Goal: Task Accomplishment & Management: Manage account settings

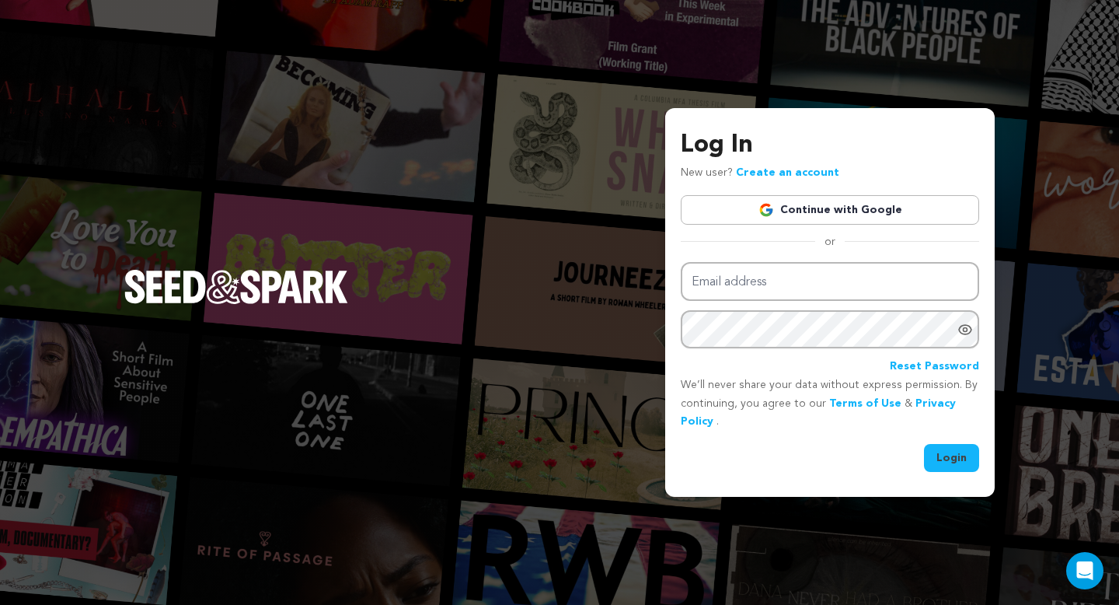
click at [727, 211] on link "Continue with Google" at bounding box center [830, 210] width 298 height 30
click at [277, 291] on img "Seed&Spark Homepage" at bounding box center [236, 287] width 224 height 34
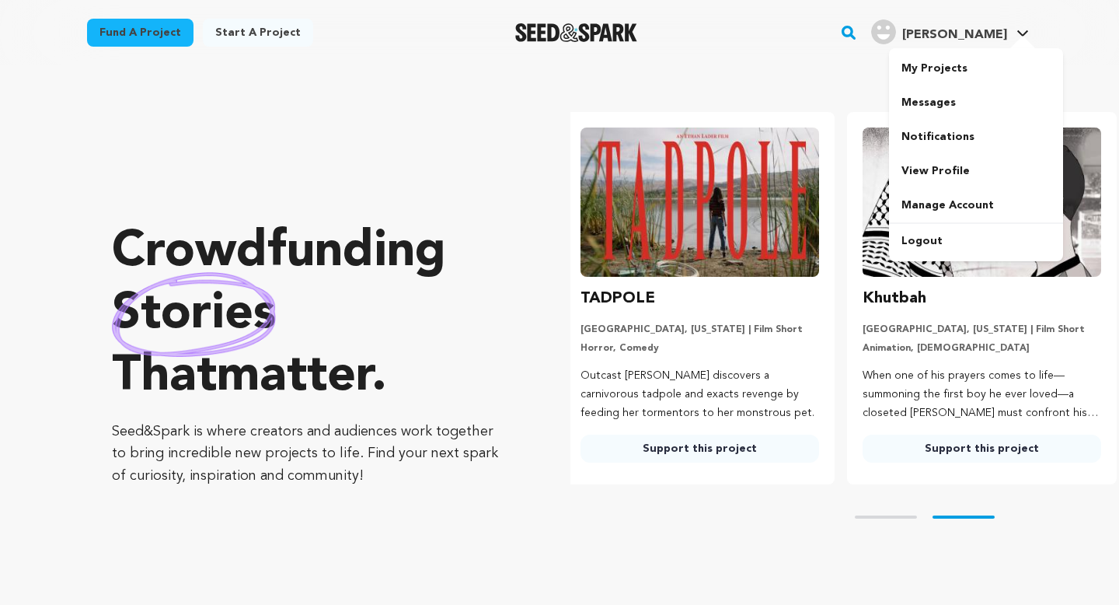
scroll to position [0, 295]
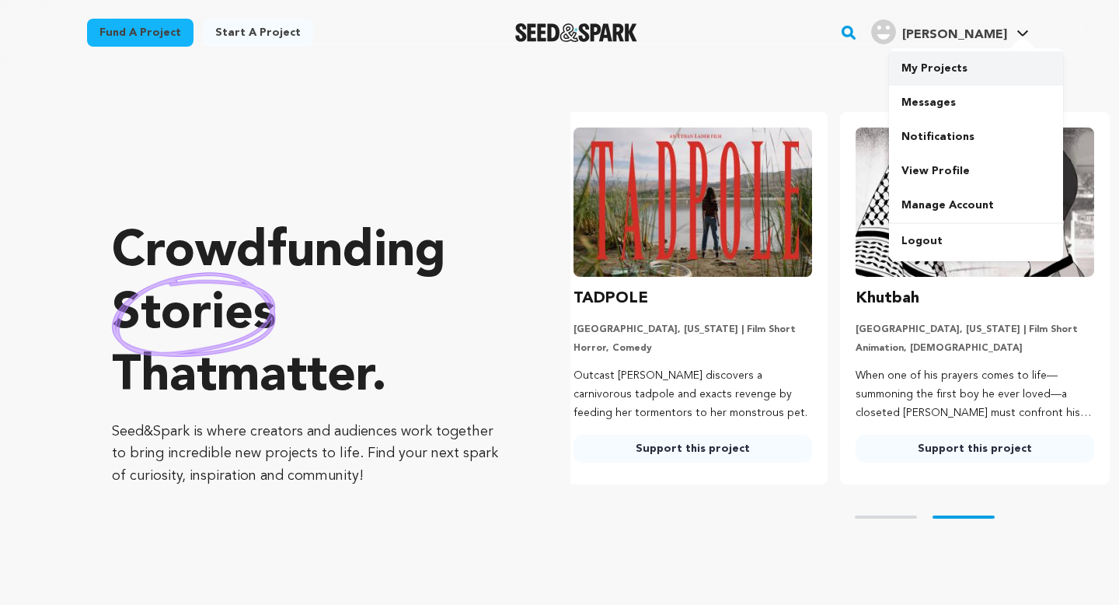
click at [948, 72] on link "My Projects" at bounding box center [976, 68] width 174 height 34
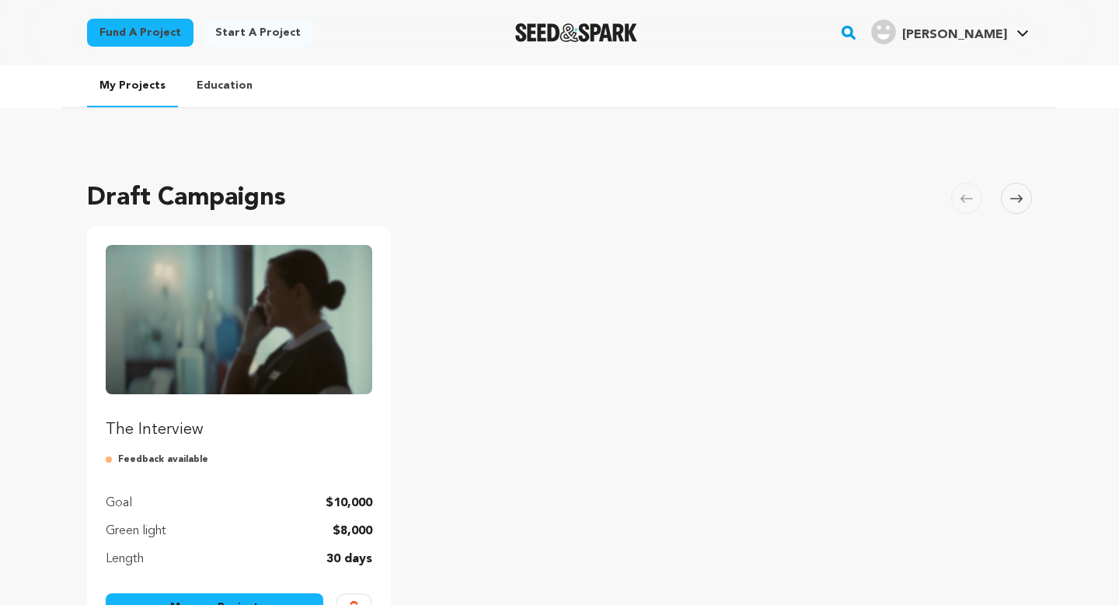
click at [261, 313] on img "Fund The Interview" at bounding box center [239, 319] width 267 height 149
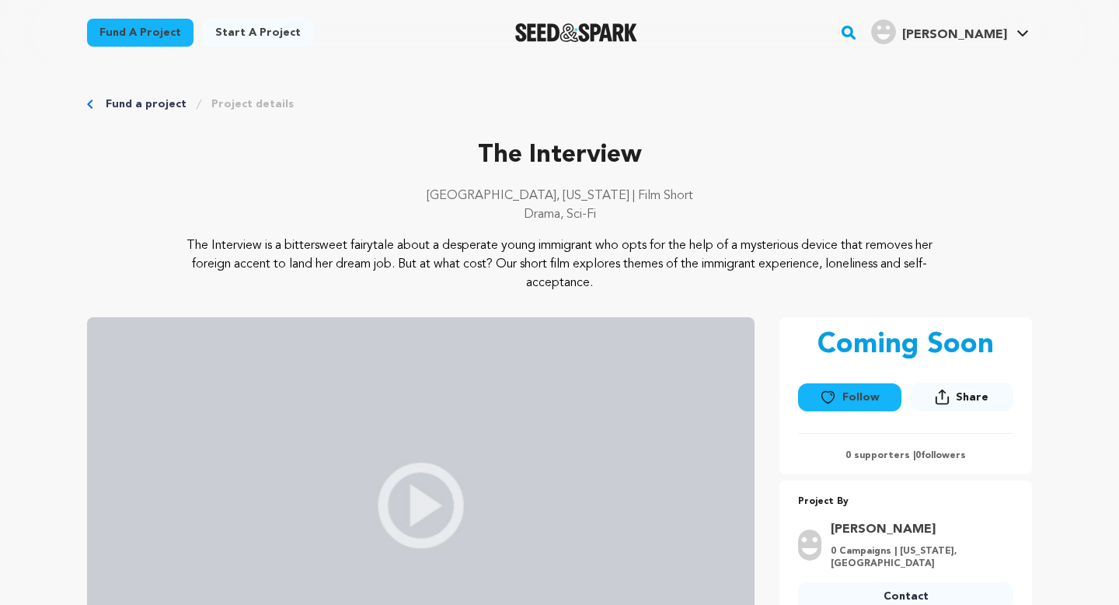
click at [255, 99] on link "Project details" at bounding box center [252, 104] width 82 height 16
click at [785, 171] on p "The Interview" at bounding box center [559, 155] width 945 height 37
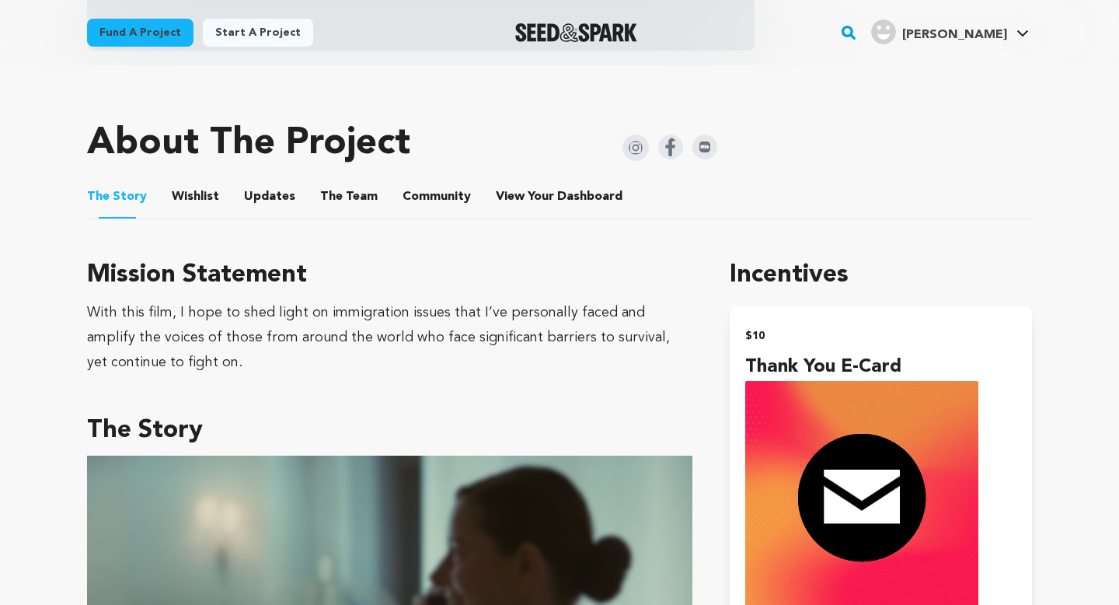
scroll to position [626, 0]
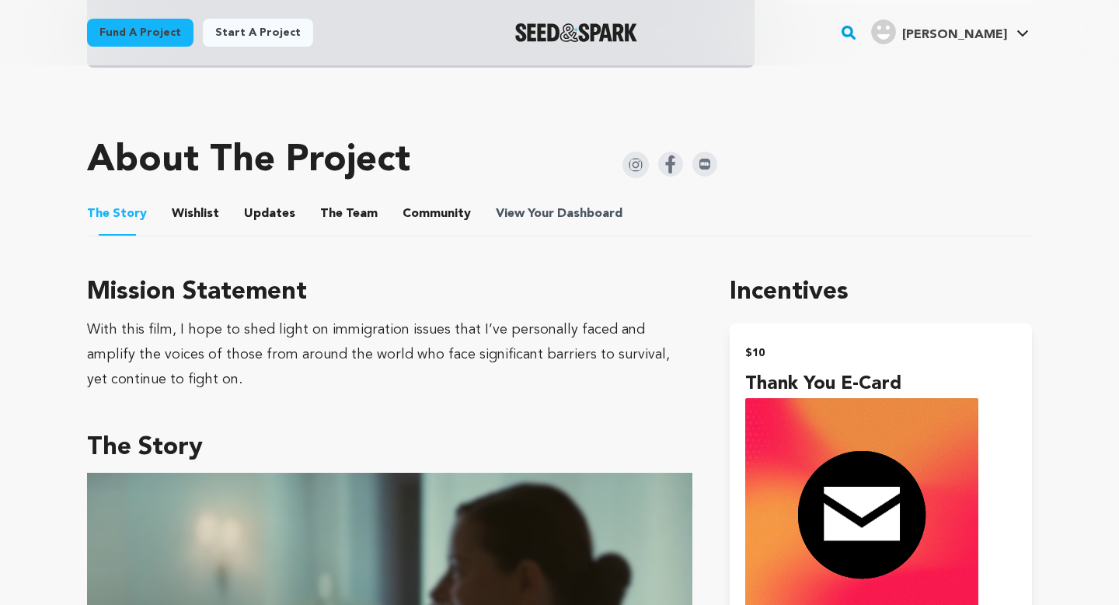
click at [530, 206] on span "View Your Dashboard" at bounding box center [561, 213] width 130 height 19
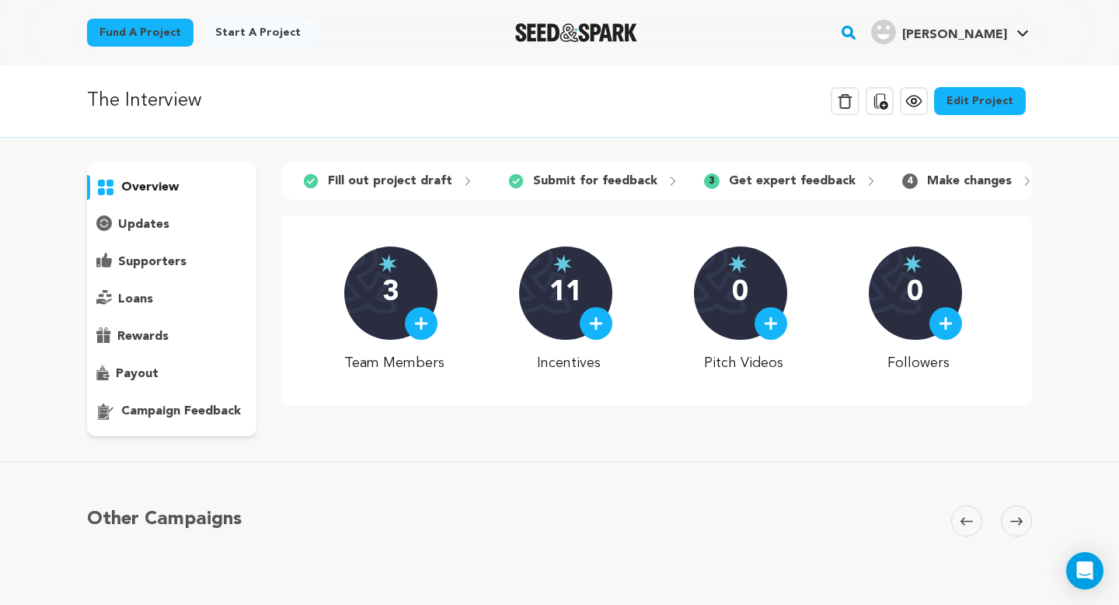
click at [159, 409] on p "campaign feedback" at bounding box center [181, 411] width 120 height 19
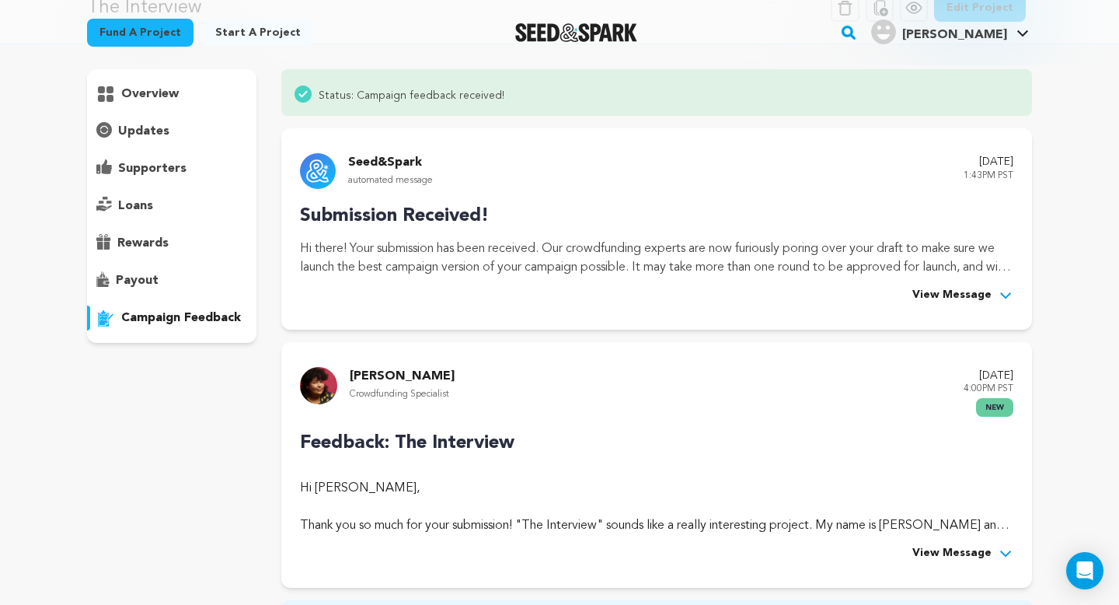
scroll to position [103, 0]
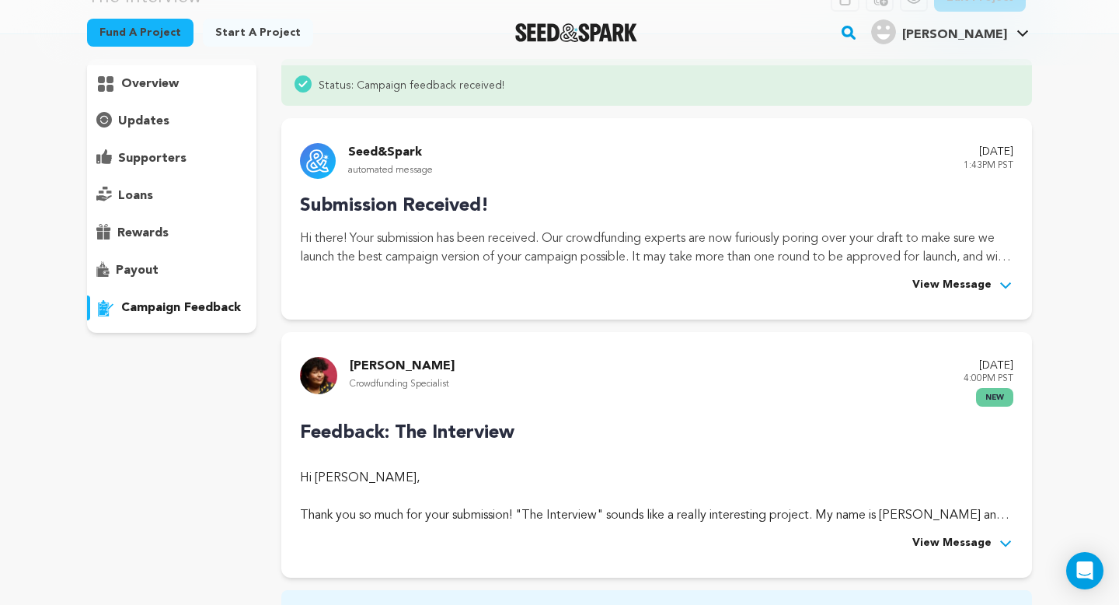
click at [680, 441] on p "Feedback: The Interview" at bounding box center [657, 433] width 714 height 28
click at [948, 544] on span "View Message" at bounding box center [952, 543] width 79 height 19
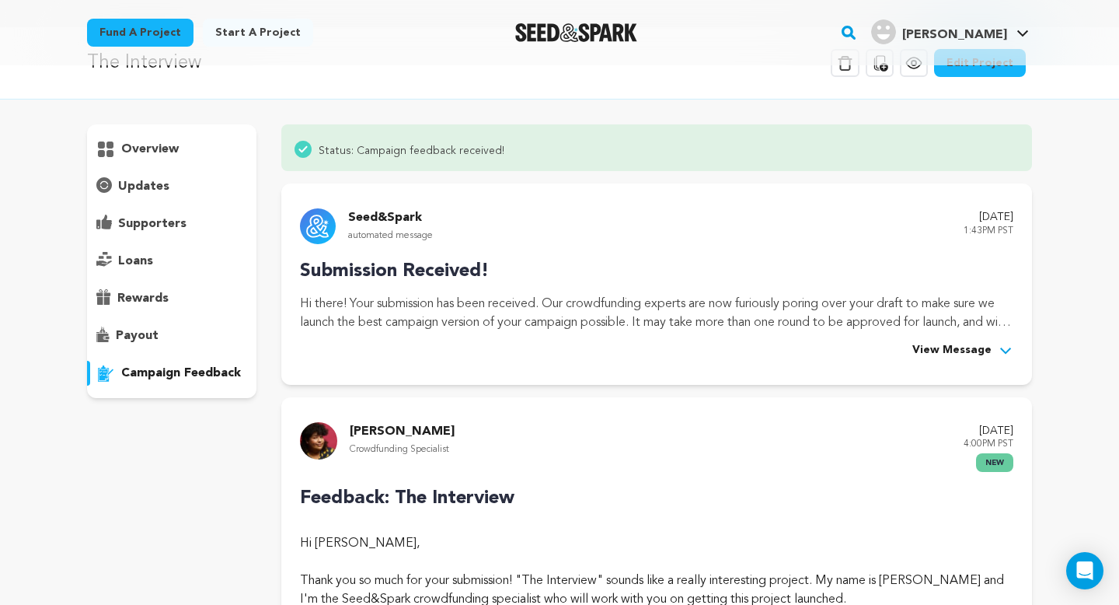
scroll to position [21, 0]
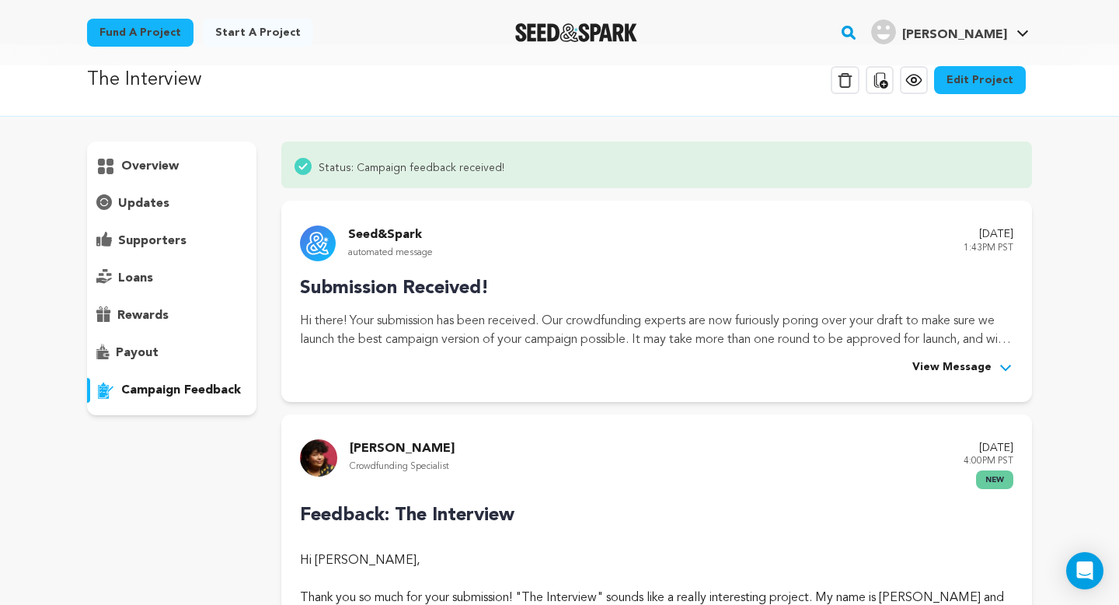
click at [577, 310] on div "Submission Received! Hi there! Your submission has been received. Our crowdfund…" at bounding box center [657, 325] width 714 height 103
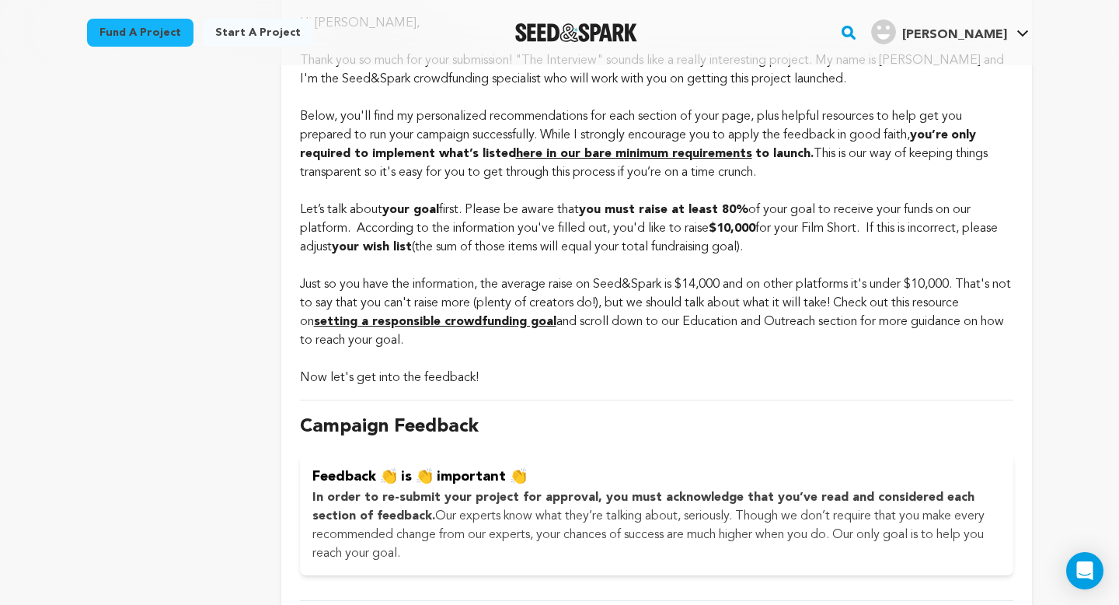
scroll to position [550, 0]
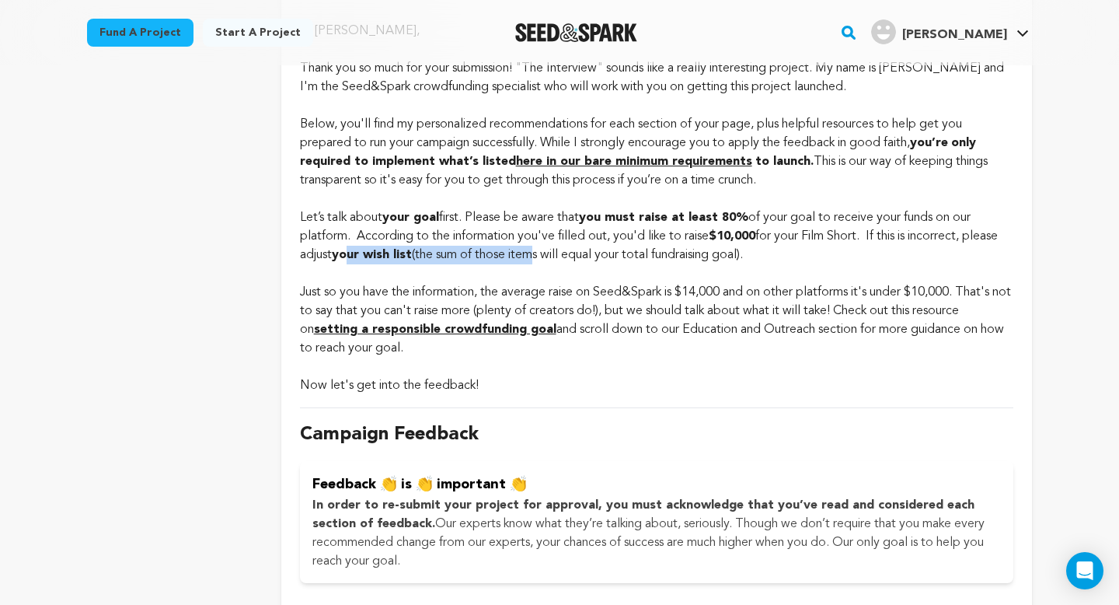
drag, startPoint x: 388, startPoint y: 253, endPoint x: 573, endPoint y: 253, distance: 185.0
click at [573, 253] on p "Let’s talk about your goal first. Please be aware that you must raise at least …" at bounding box center [657, 236] width 714 height 56
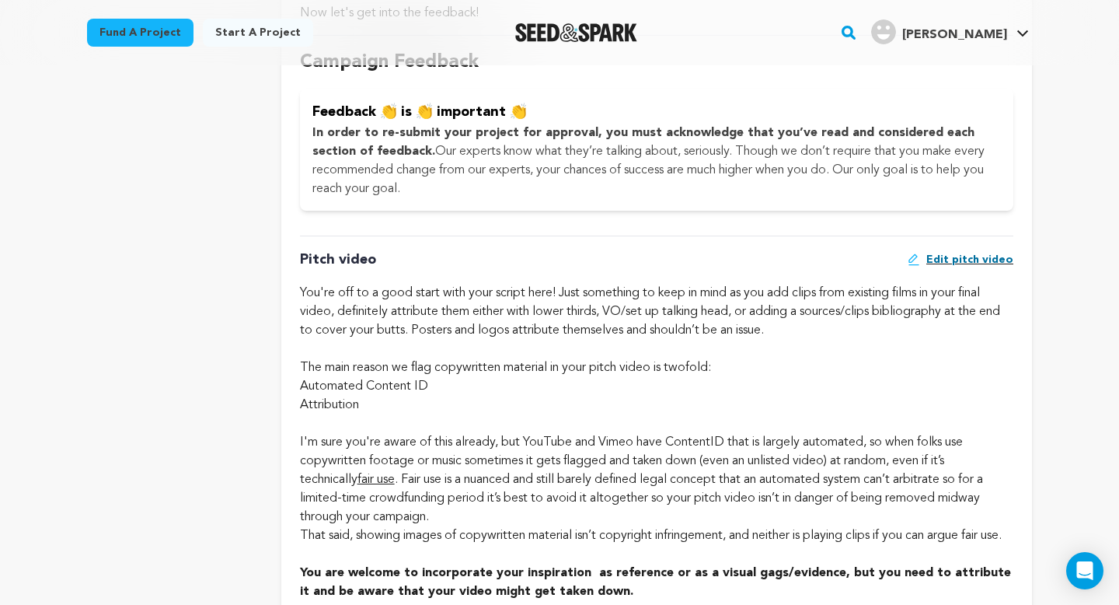
scroll to position [1114, 0]
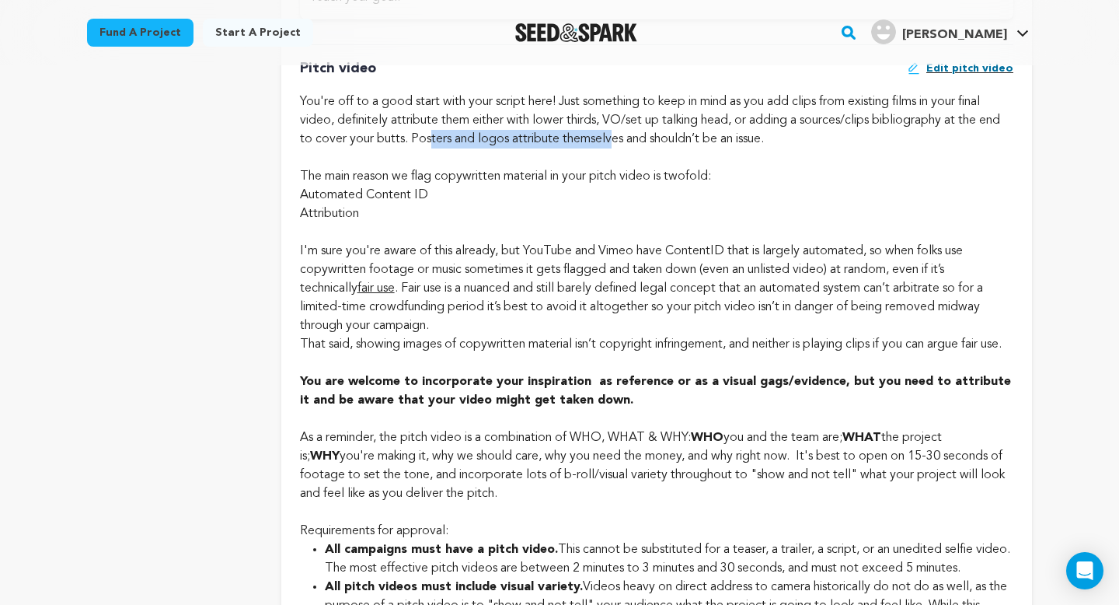
drag, startPoint x: 453, startPoint y: 139, endPoint x: 676, endPoint y: 153, distance: 222.8
click at [676, 153] on div "You're off to a good start with your script here! Just something to keep in min…" at bounding box center [657, 130] width 714 height 75
click at [985, 69] on span "Edit pitch video" at bounding box center [970, 69] width 87 height 16
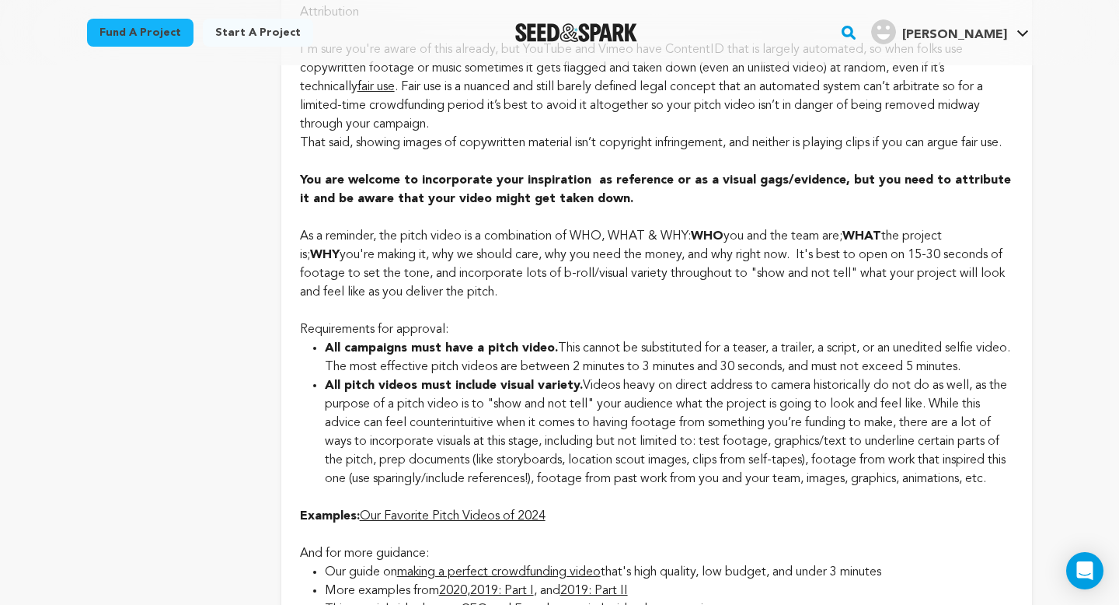
scroll to position [1317, 0]
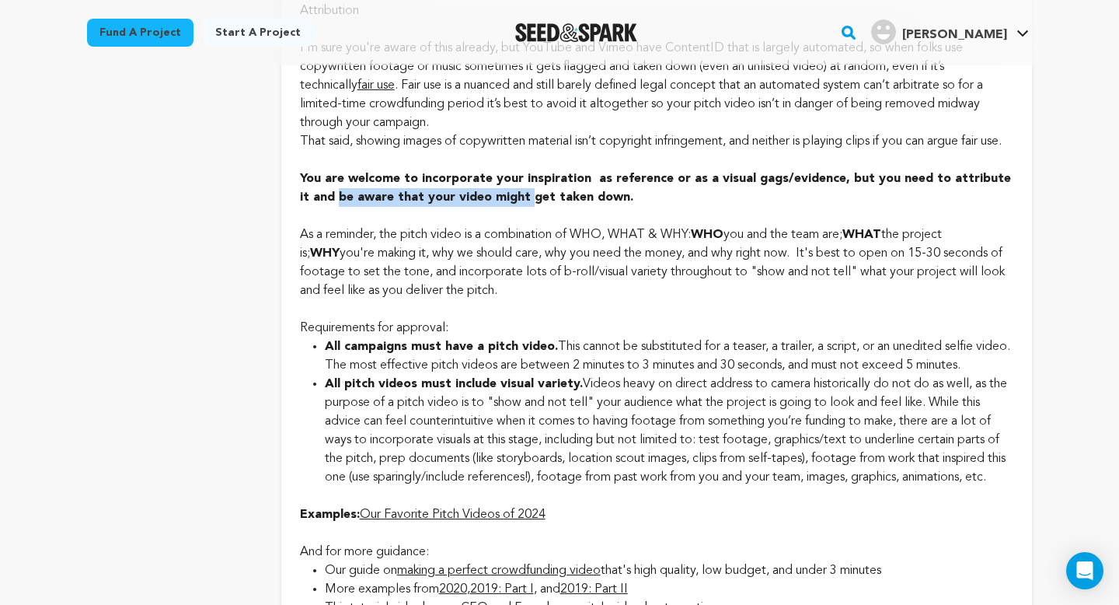
drag, startPoint x: 328, startPoint y: 209, endPoint x: 513, endPoint y: 218, distance: 185.2
click at [514, 218] on div "That said, showing images of copywritten material isn’t copyright infringement,…" at bounding box center [657, 178] width 714 height 93
click at [513, 204] on strong "You are welcome to incorporate your inspiration as reference or as a visual gag…" at bounding box center [655, 169] width 711 height 68
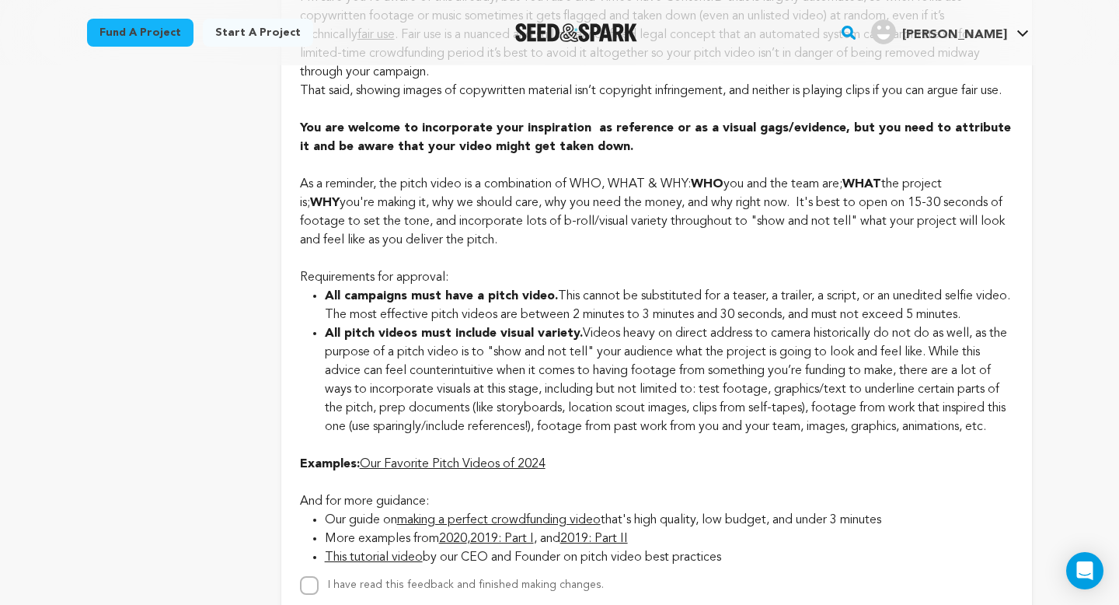
scroll to position [1371, 0]
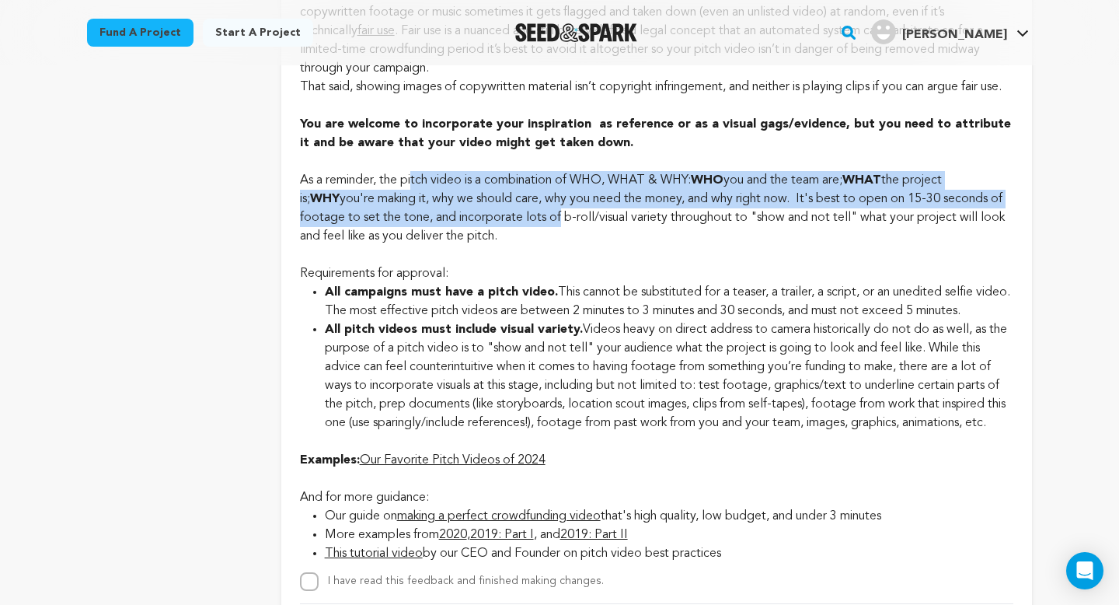
drag, startPoint x: 415, startPoint y: 206, endPoint x: 564, endPoint y: 239, distance: 152.8
click at [564, 238] on div "As a reminder, the pitch video is a combination of WHO, WHAT & WHY: WHO you and…" at bounding box center [657, 208] width 714 height 75
click at [564, 239] on div "As a reminder, the pitch video is a combination of WHO, WHAT & WHY: WHO you and…" at bounding box center [657, 208] width 714 height 75
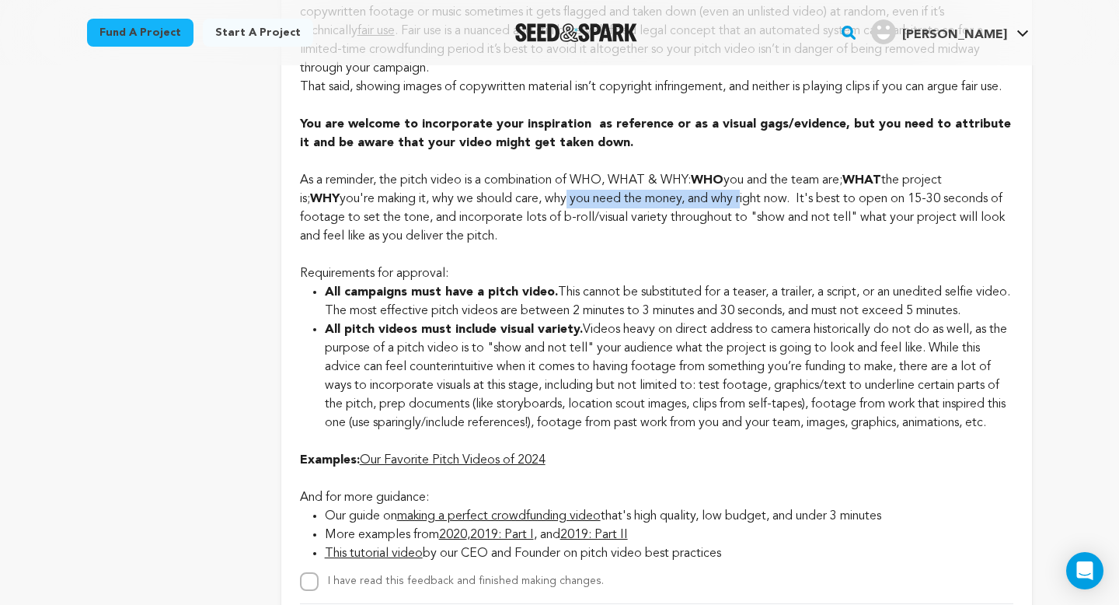
drag, startPoint x: 528, startPoint y: 215, endPoint x: 706, endPoint y: 222, distance: 178.1
click at [707, 222] on div "As a reminder, the pitch video is a combination of WHO, WHAT & WHY: WHO you and…" at bounding box center [657, 208] width 714 height 75
click at [706, 222] on div "As a reminder, the pitch video is a combination of WHO, WHAT & WHY: WHO you and…" at bounding box center [657, 208] width 714 height 75
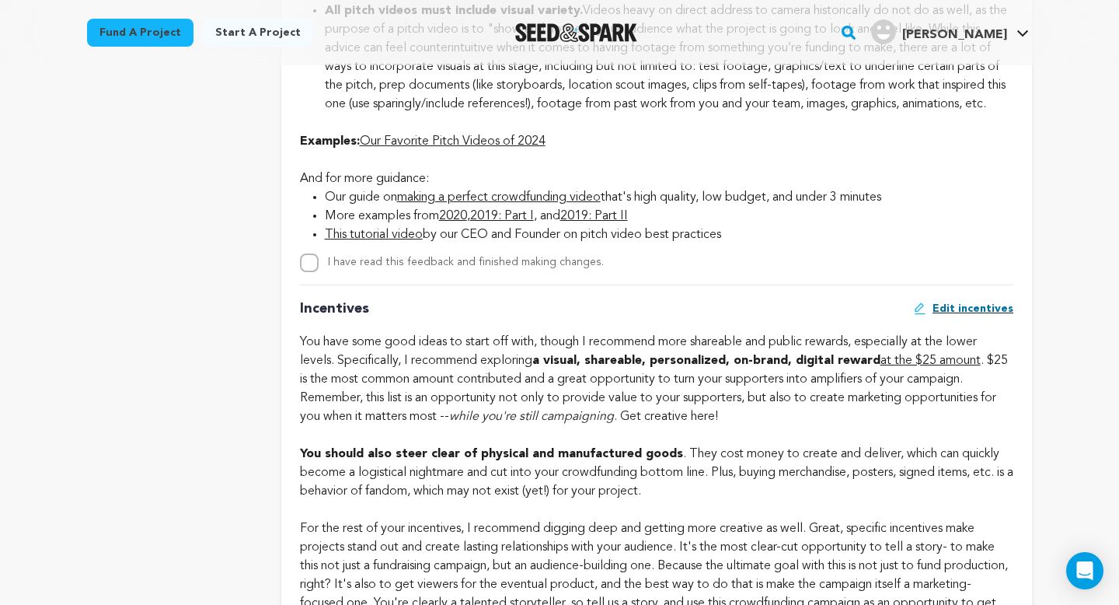
scroll to position [1917, 0]
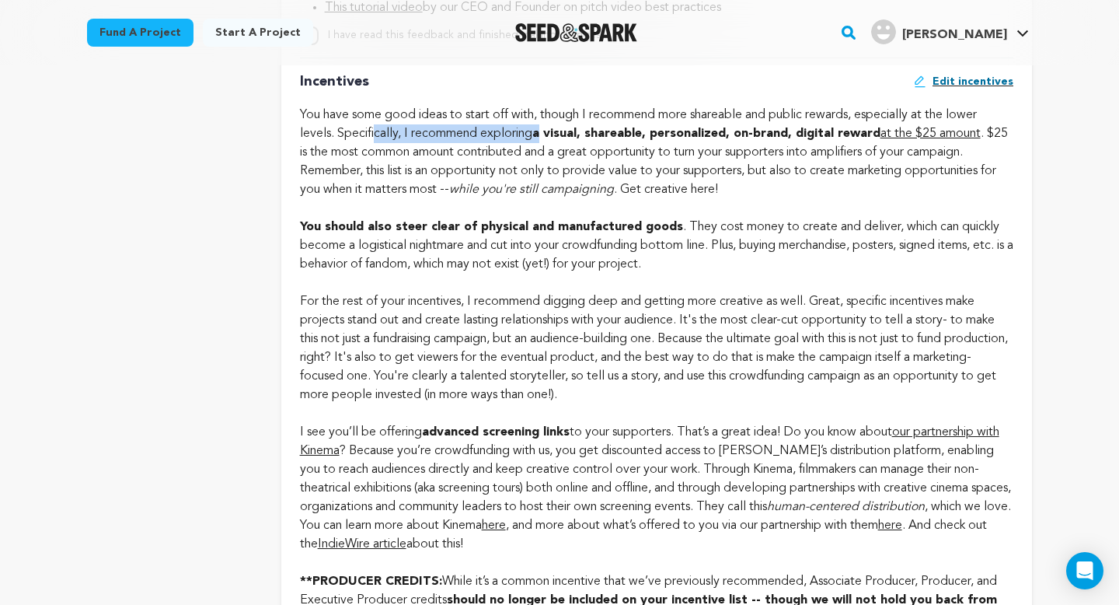
drag, startPoint x: 375, startPoint y: 172, endPoint x: 545, endPoint y: 179, distance: 169.6
click at [545, 179] on div "You have some good ideas to start off with, though I recommend more shareable a…" at bounding box center [657, 255] width 714 height 298
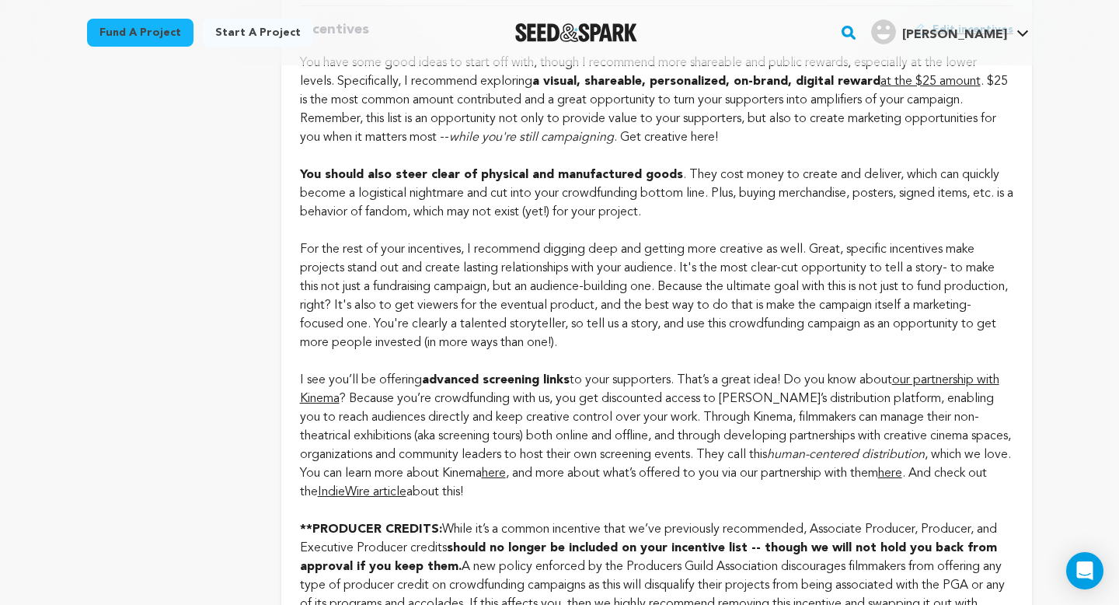
scroll to position [1977, 0]
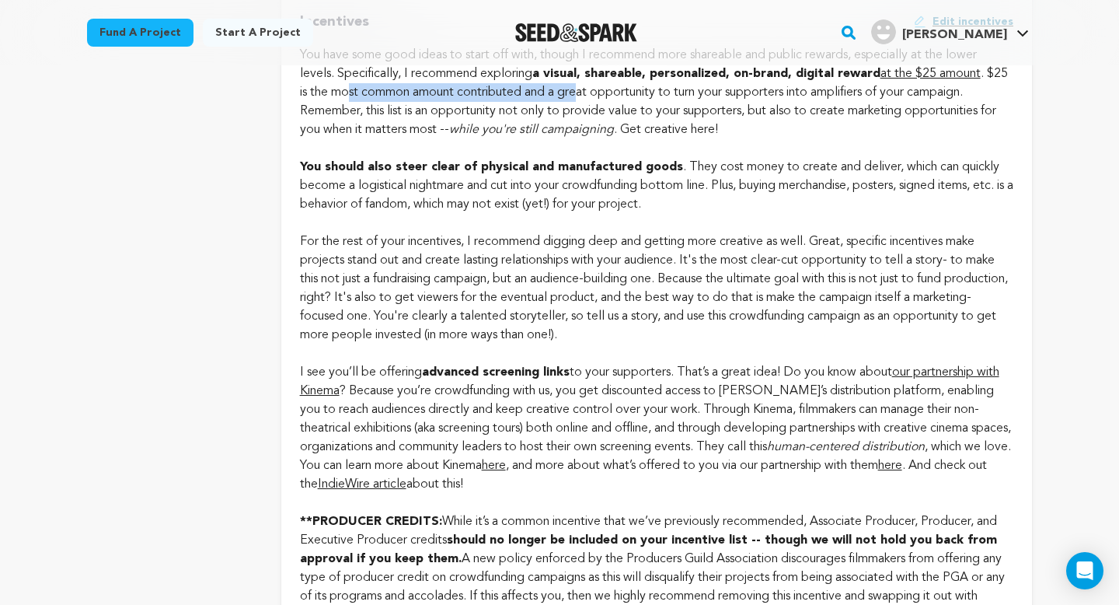
drag, startPoint x: 349, startPoint y: 127, endPoint x: 580, endPoint y: 127, distance: 230.9
click at [580, 127] on div "You have some good ideas to start off with, though I recommend more shareable a…" at bounding box center [657, 195] width 714 height 298
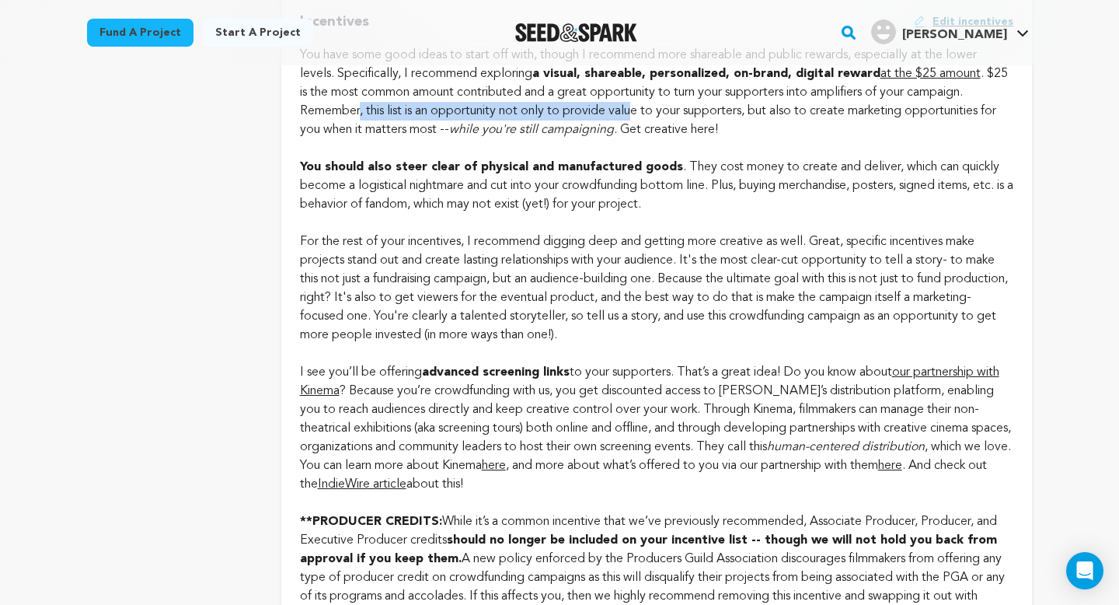
drag, startPoint x: 359, startPoint y: 147, endPoint x: 638, endPoint y: 148, distance: 279.1
click at [638, 148] on div "You have some good ideas to start off with, though I recommend more shareable a…" at bounding box center [657, 195] width 714 height 298
click at [743, 203] on div "You have some good ideas to start off with, though I recommend more shareable a…" at bounding box center [657, 195] width 714 height 298
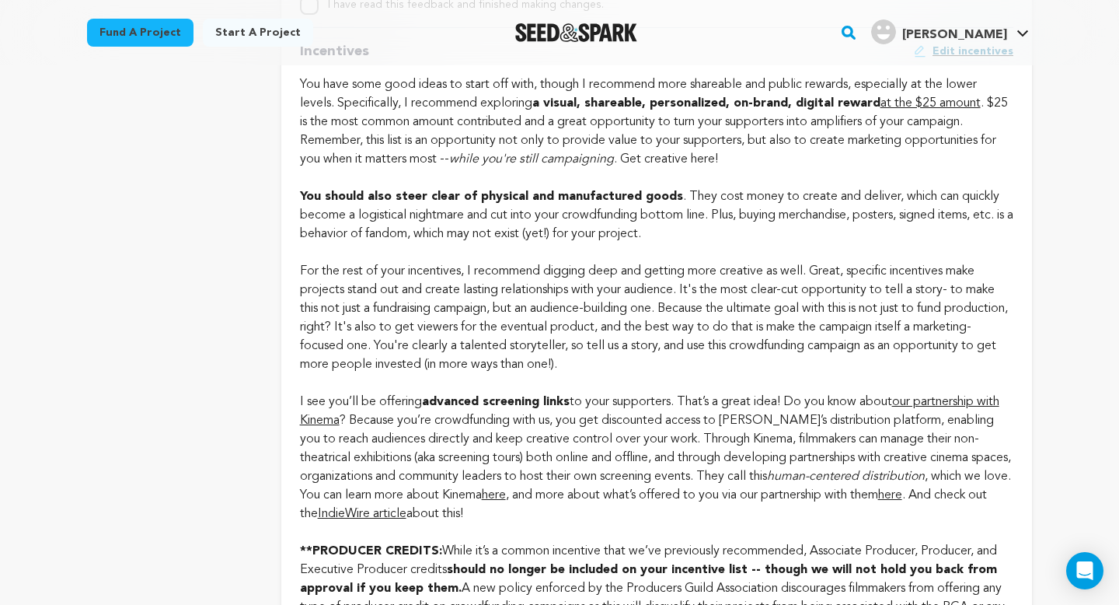
scroll to position [1946, 0]
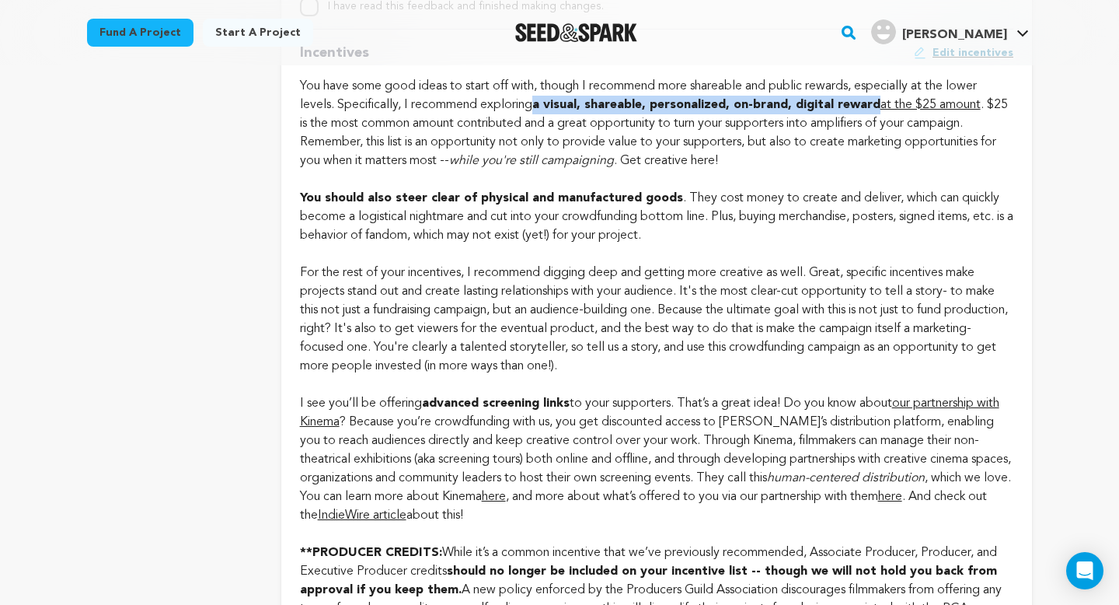
drag, startPoint x: 878, startPoint y: 141, endPoint x: 537, endPoint y: 141, distance: 340.5
click at [537, 141] on div "You have some good ideas to start off with, though I recommend more shareable a…" at bounding box center [657, 226] width 714 height 298
copy strong "a visual, shareable, personalized, on-brand, digital reward"
click at [426, 281] on div "You have some good ideas to start off with, though I recommend more shareable a…" at bounding box center [657, 226] width 714 height 298
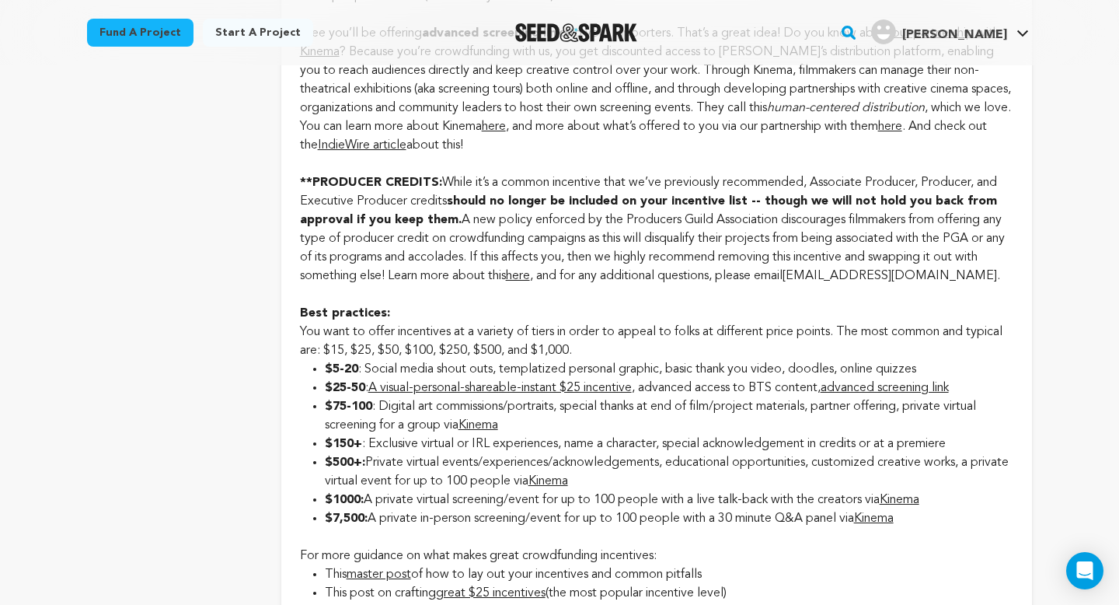
scroll to position [2313, 0]
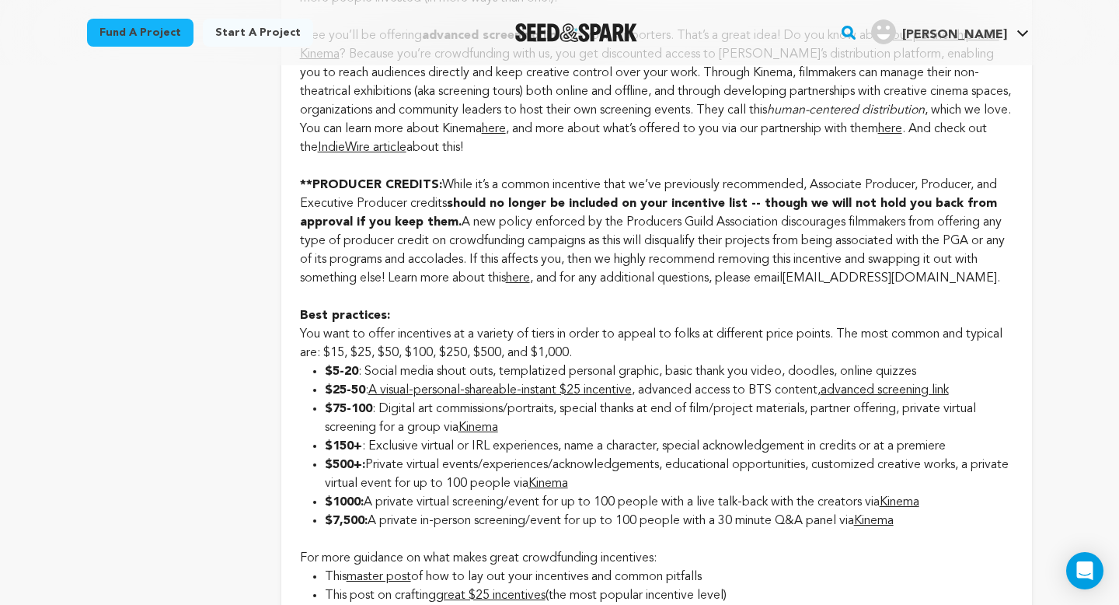
click at [622, 38] on img "Seed&Spark Homepage" at bounding box center [576, 32] width 122 height 19
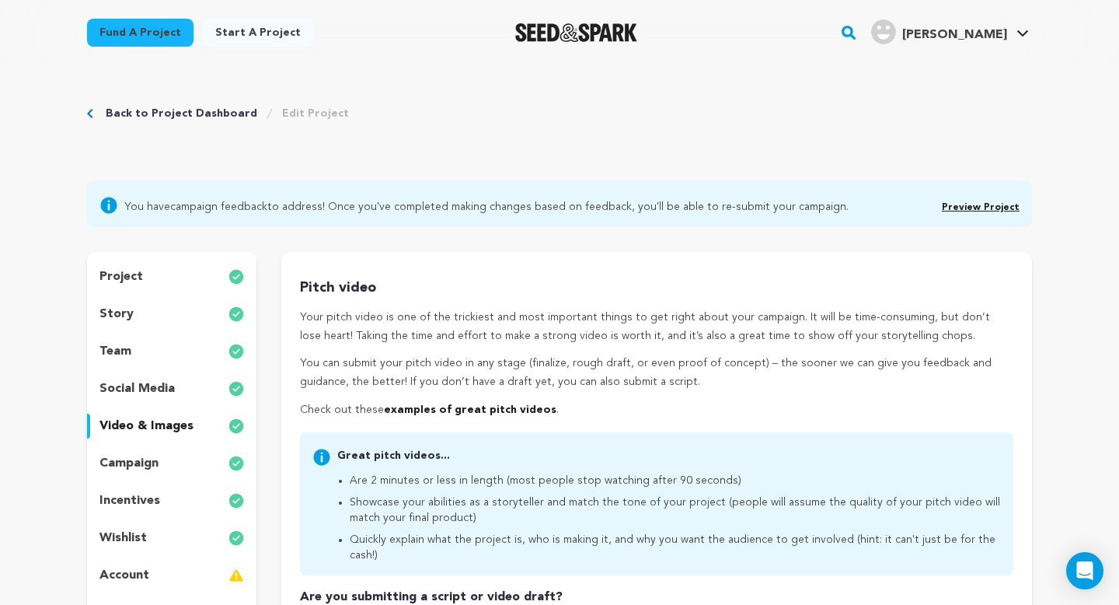
scroll to position [204, 0]
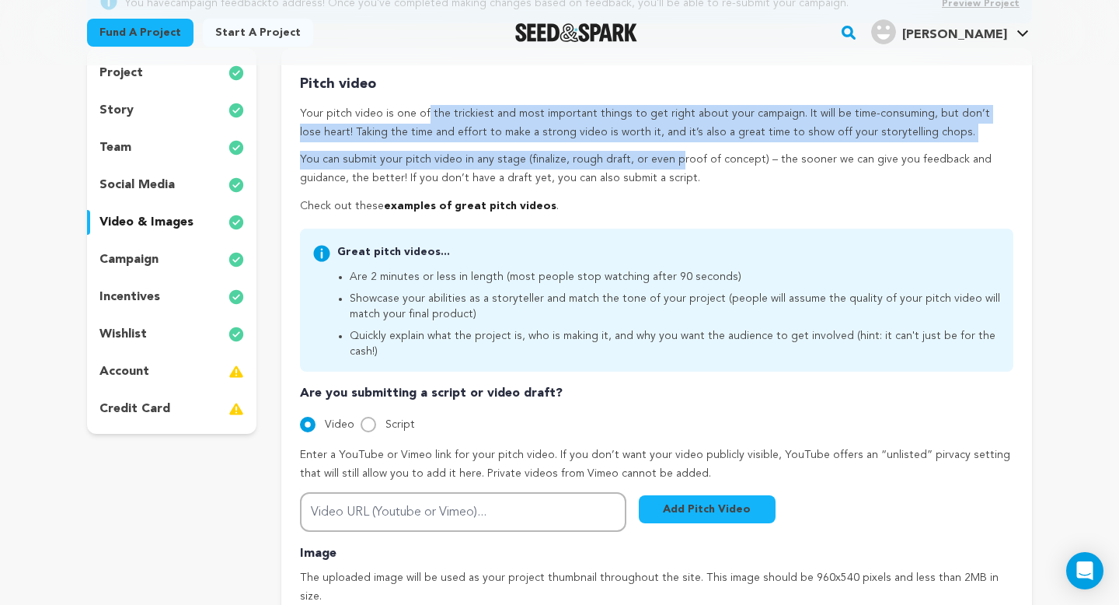
drag, startPoint x: 358, startPoint y: 112, endPoint x: 615, endPoint y: 166, distance: 262.1
click at [615, 164] on div "Pitch video Your pitch video is one of the trickiest and most important things …" at bounding box center [657, 144] width 714 height 143
click at [615, 166] on p "You can submit your pitch video in any stage (finalize, rough draft, or even pr…" at bounding box center [657, 169] width 714 height 37
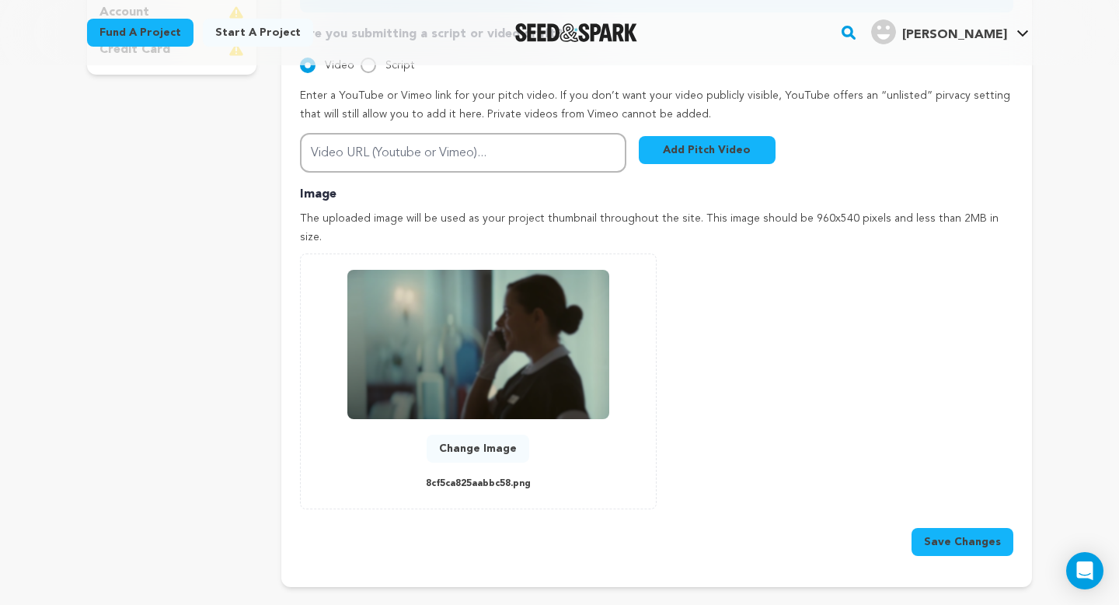
scroll to position [490, 0]
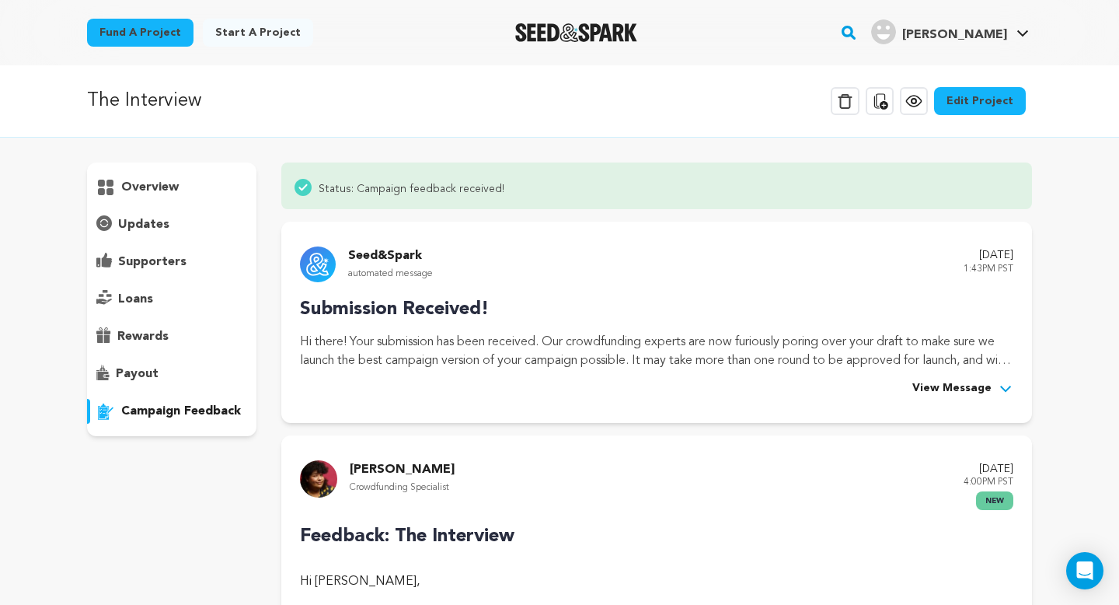
click at [146, 333] on p "rewards" at bounding box center [142, 336] width 51 height 19
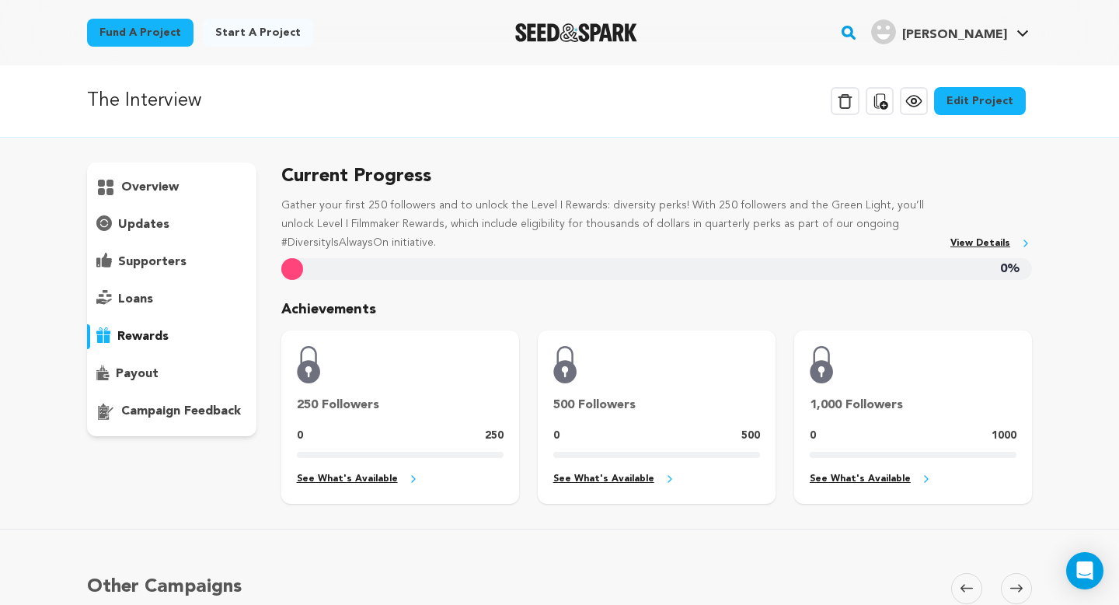
click at [158, 174] on div "overview" at bounding box center [171, 299] width 169 height 274
click at [158, 187] on p "overview" at bounding box center [150, 187] width 58 height 19
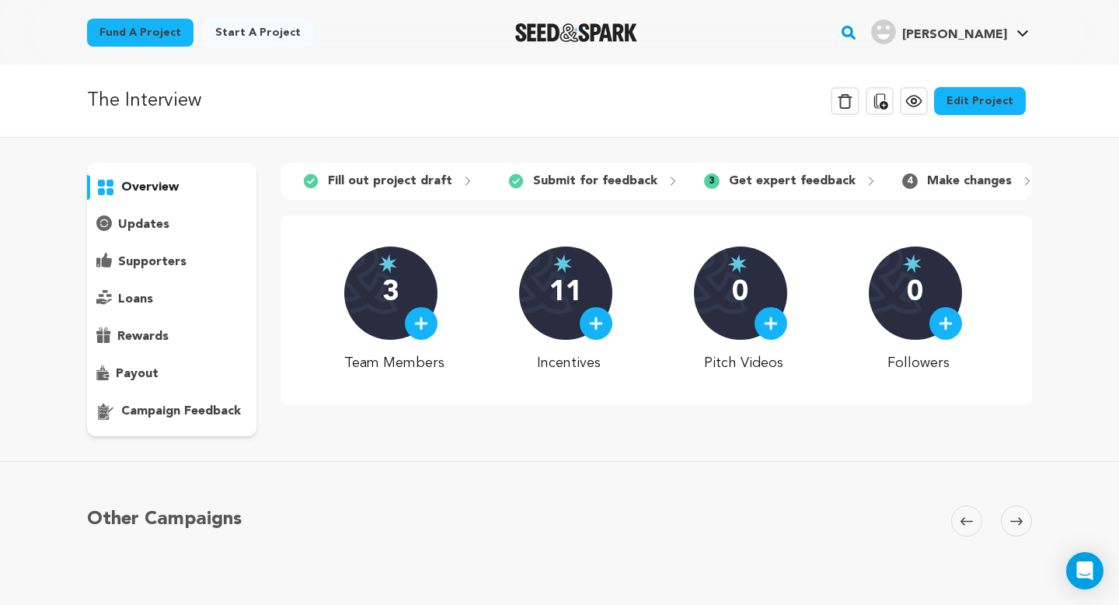
click at [166, 103] on p "The Interview" at bounding box center [144, 101] width 114 height 28
click at [407, 175] on p "Fill out project draft" at bounding box center [390, 181] width 124 height 19
click at [984, 88] on link "Edit Project" at bounding box center [980, 101] width 92 height 28
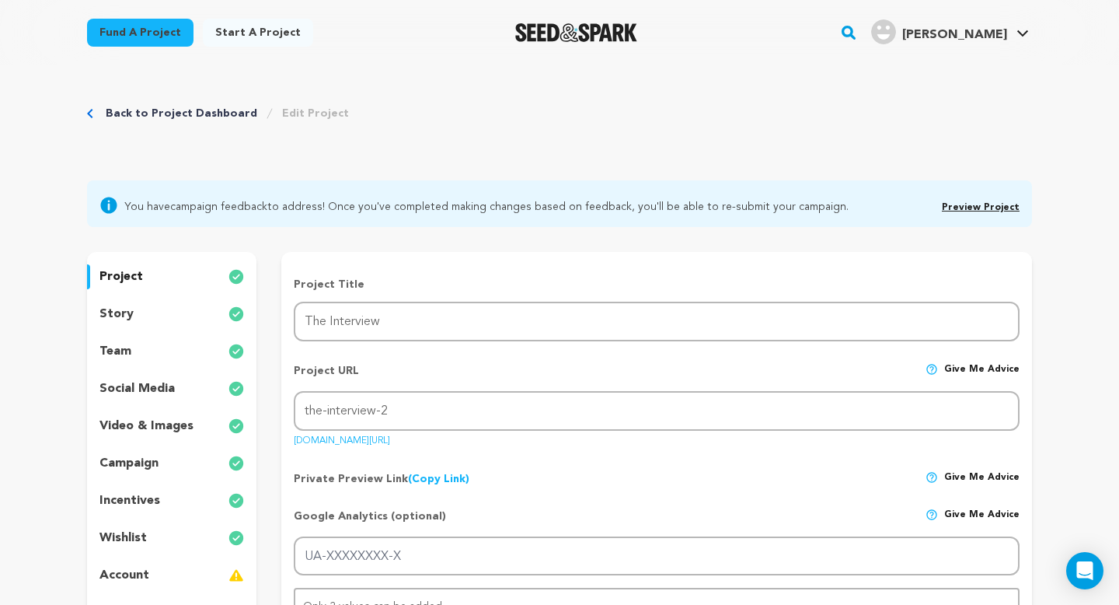
click at [170, 110] on link "Back to Project Dashboard" at bounding box center [182, 114] width 152 height 16
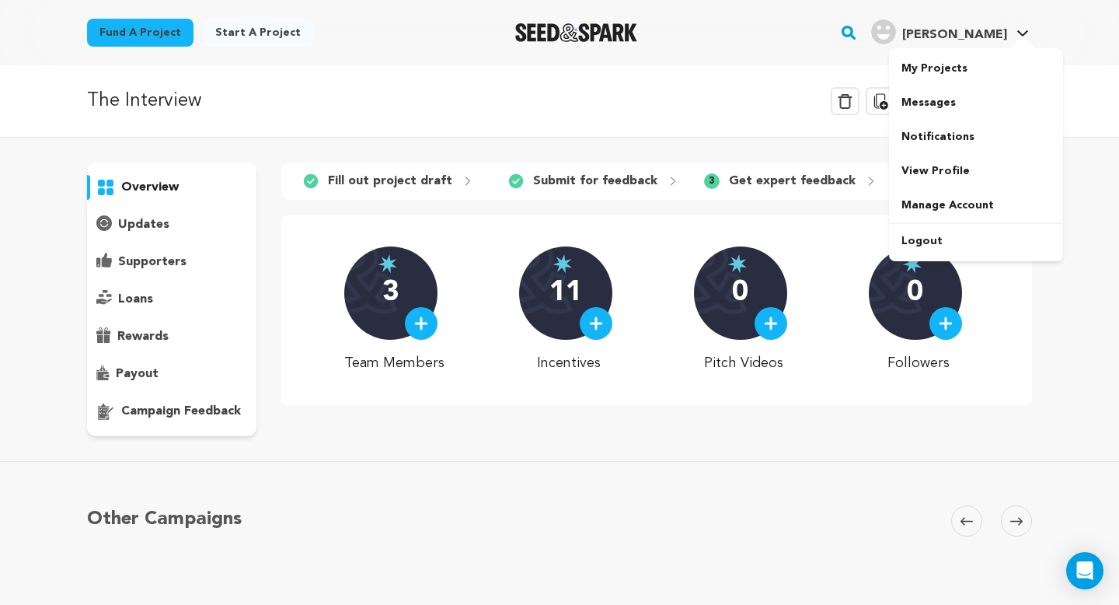
click at [966, 43] on h4 "[PERSON_NAME]" at bounding box center [954, 35] width 105 height 19
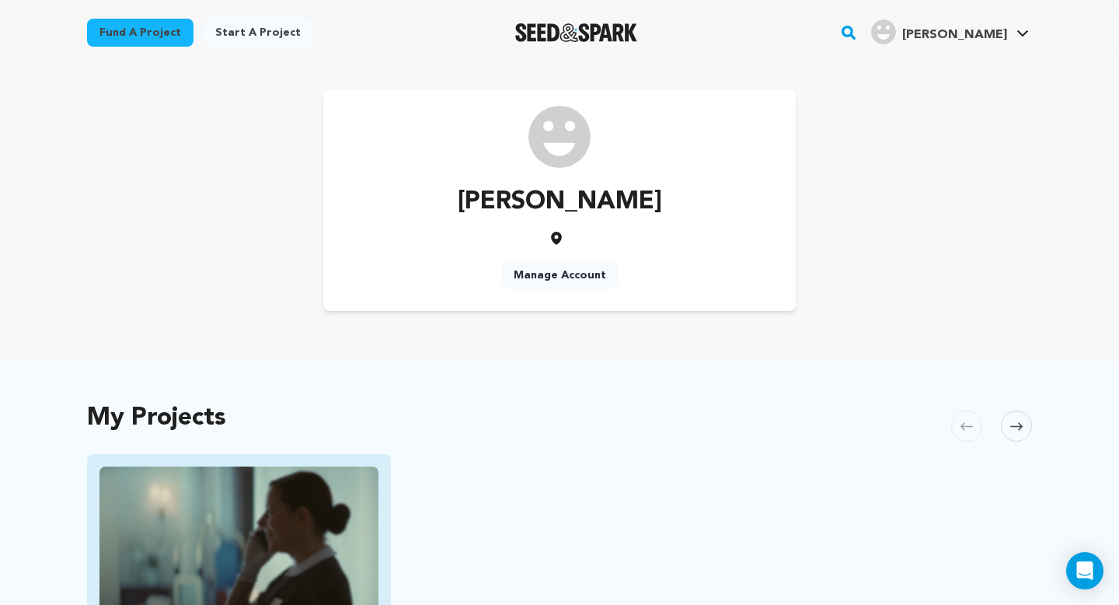
click at [141, 536] on img "Fund The Interview" at bounding box center [238, 544] width 279 height 156
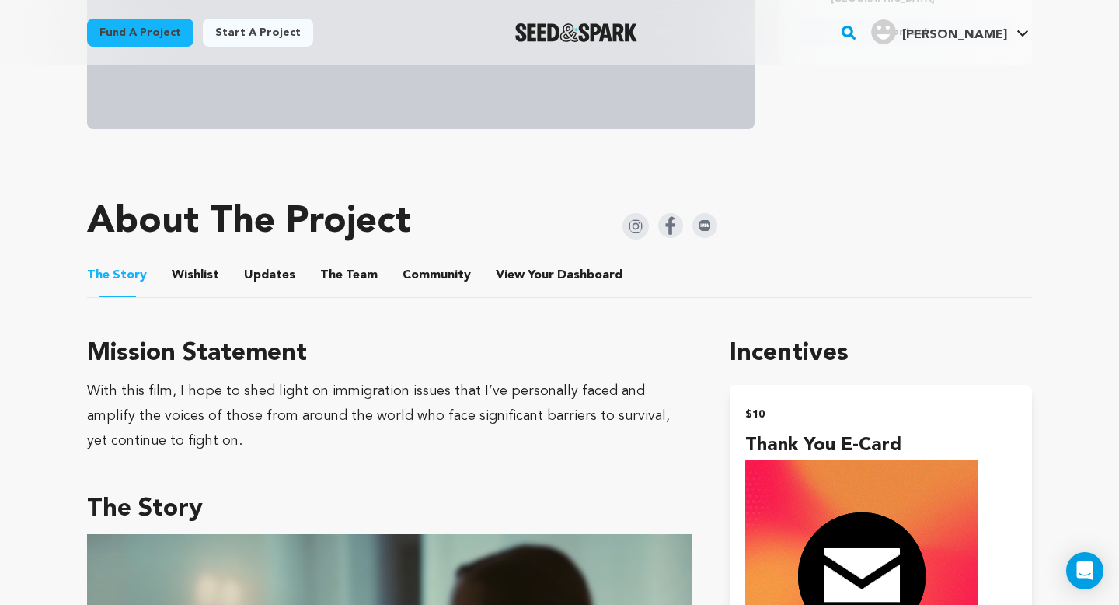
scroll to position [592, 0]
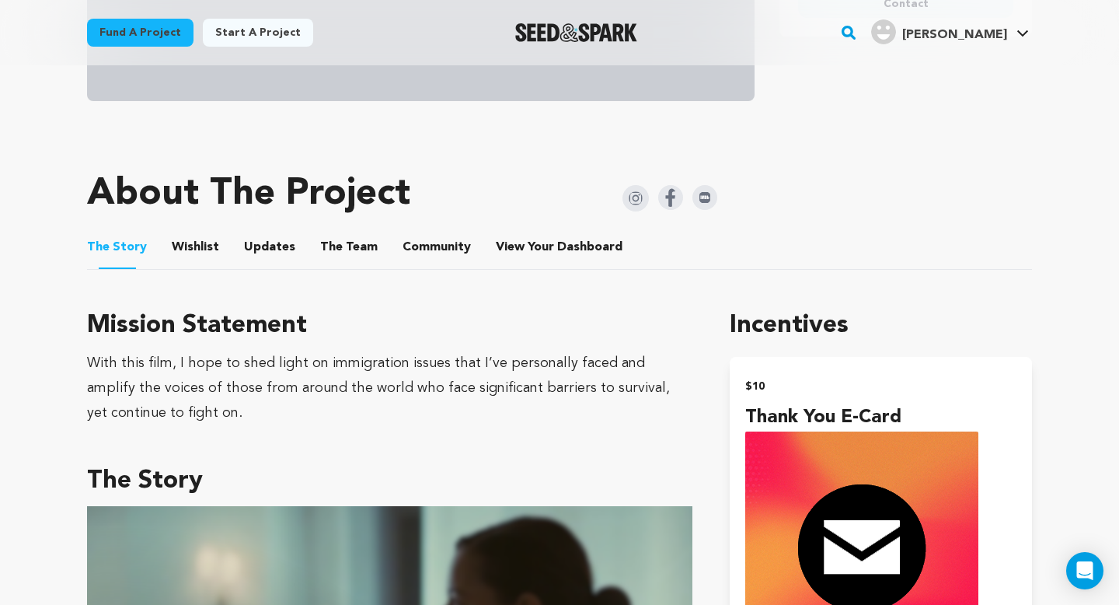
click at [204, 242] on button "Wishlist" at bounding box center [195, 250] width 37 height 37
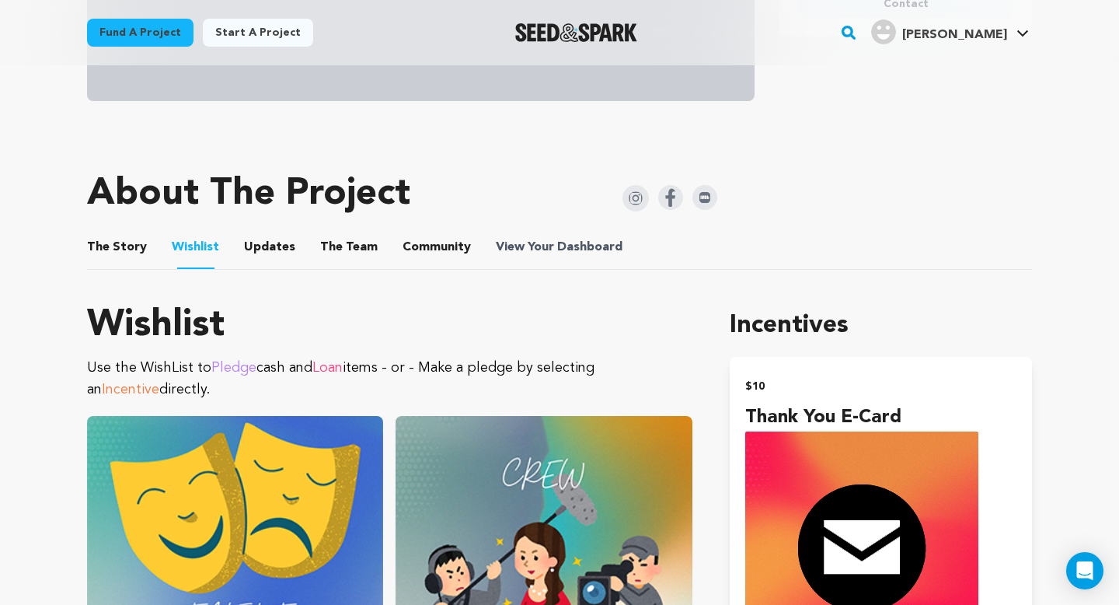
click at [557, 243] on span "Dashboard" at bounding box center [589, 247] width 65 height 19
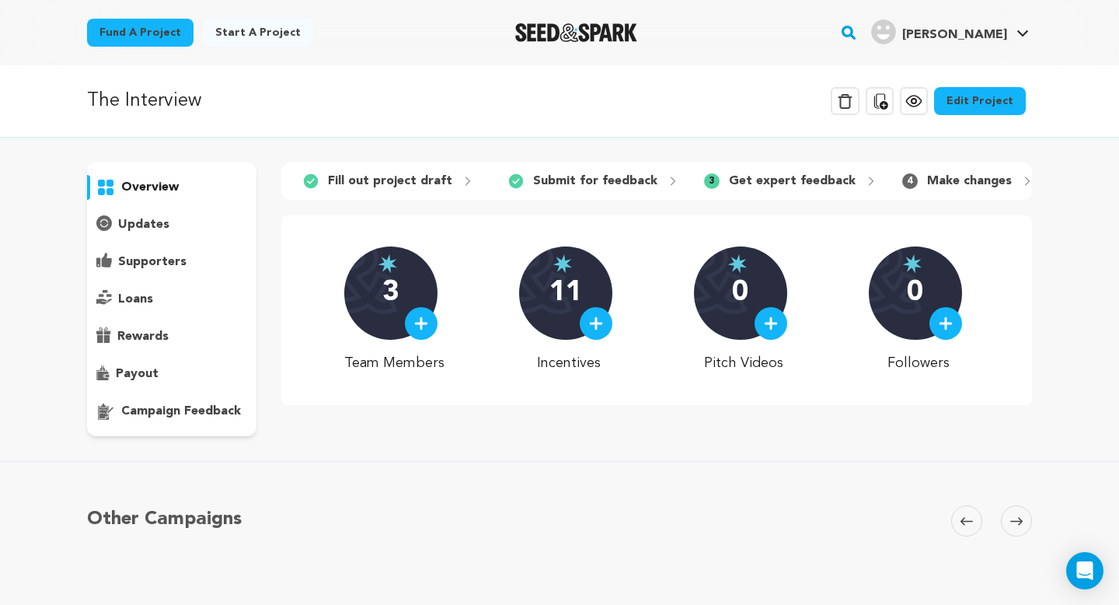
scroll to position [7, 0]
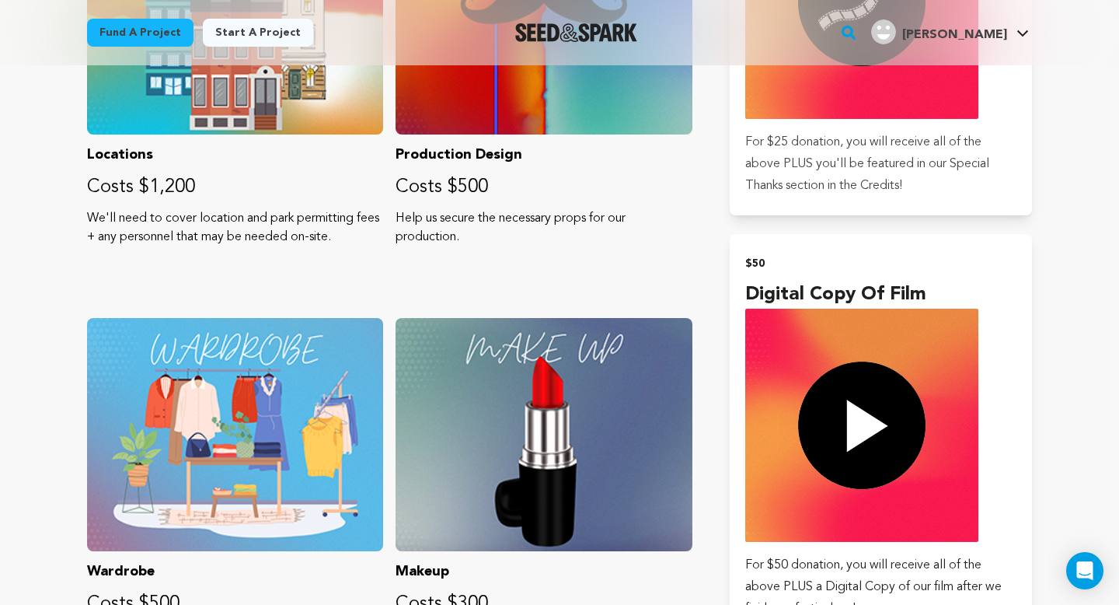
scroll to position [2512, 0]
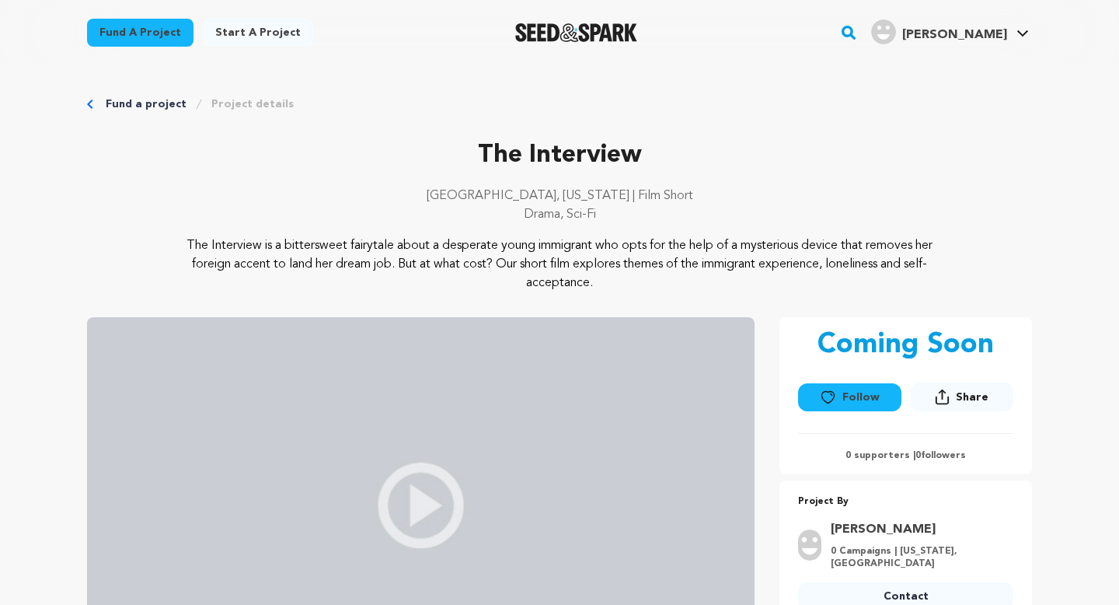
scroll to position [626, 0]
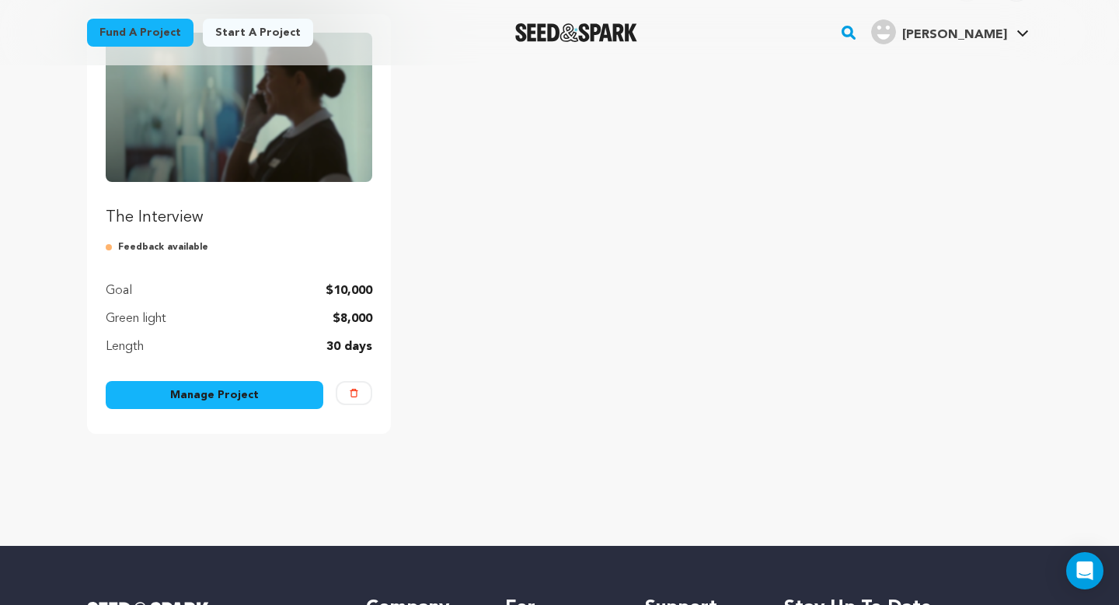
scroll to position [275, 0]
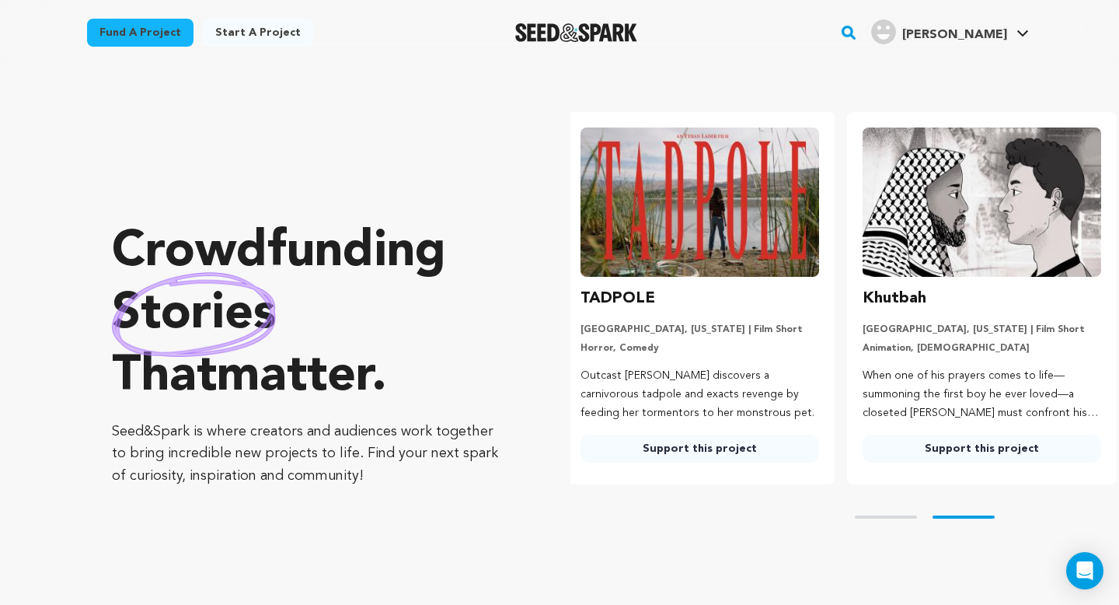
scroll to position [0, 295]
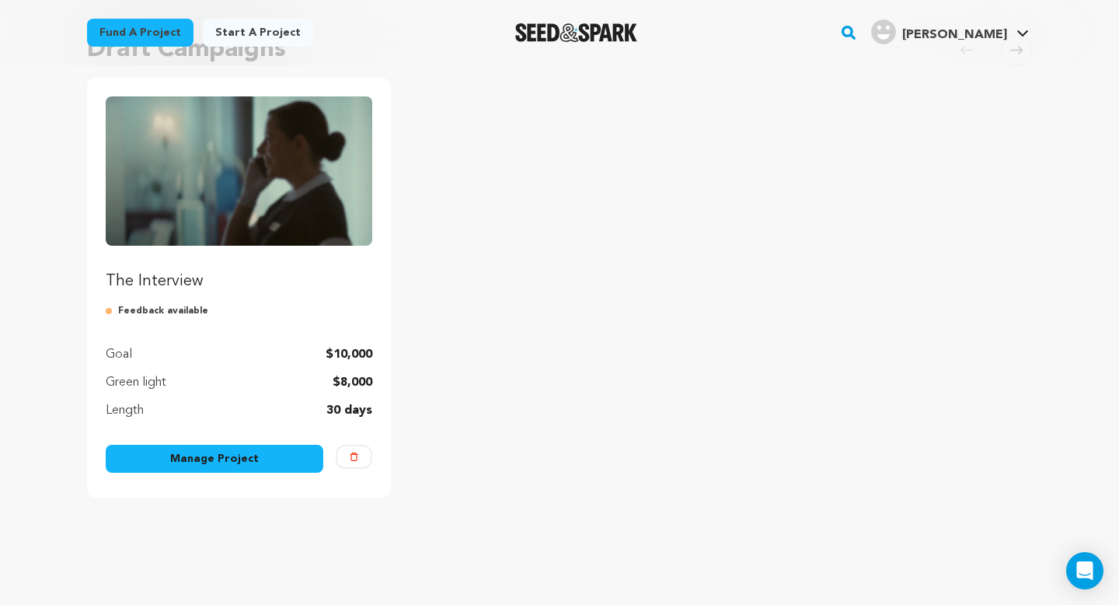
scroll to position [5, 0]
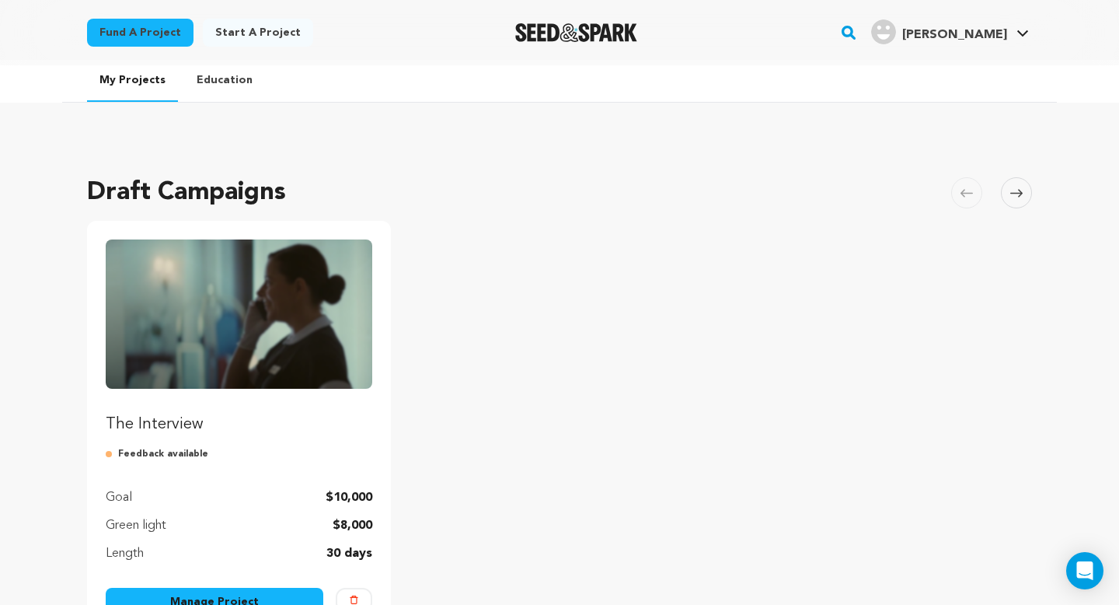
click at [245, 210] on h2 "Draft Campaigns" at bounding box center [186, 192] width 199 height 37
click at [247, 323] on img "Fund The Interview" at bounding box center [239, 313] width 267 height 149
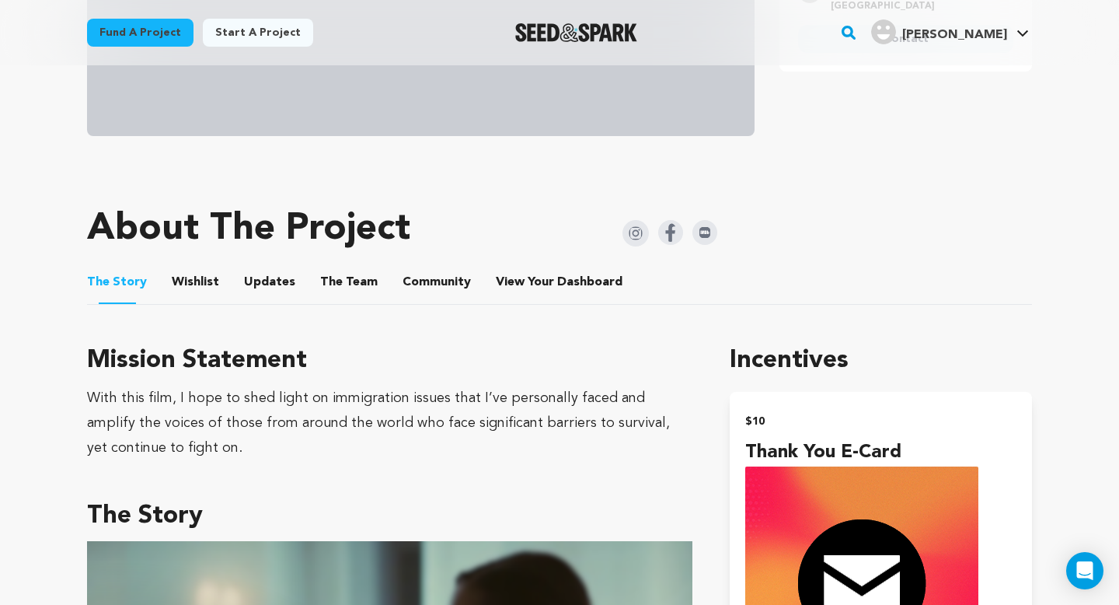
scroll to position [551, 0]
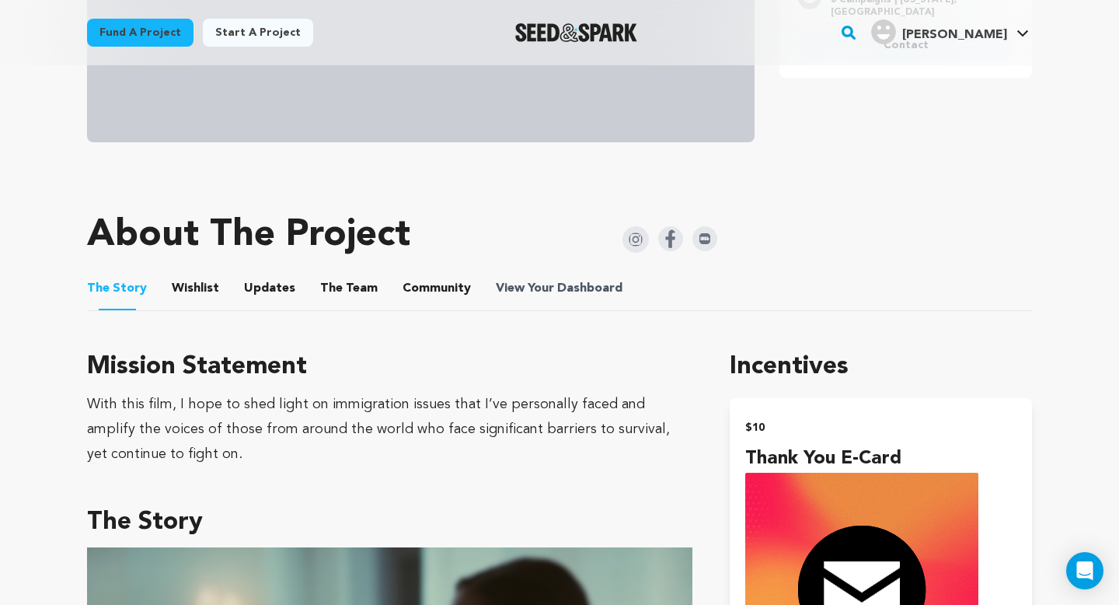
click at [542, 284] on span "View Your Dashboard" at bounding box center [561, 288] width 130 height 19
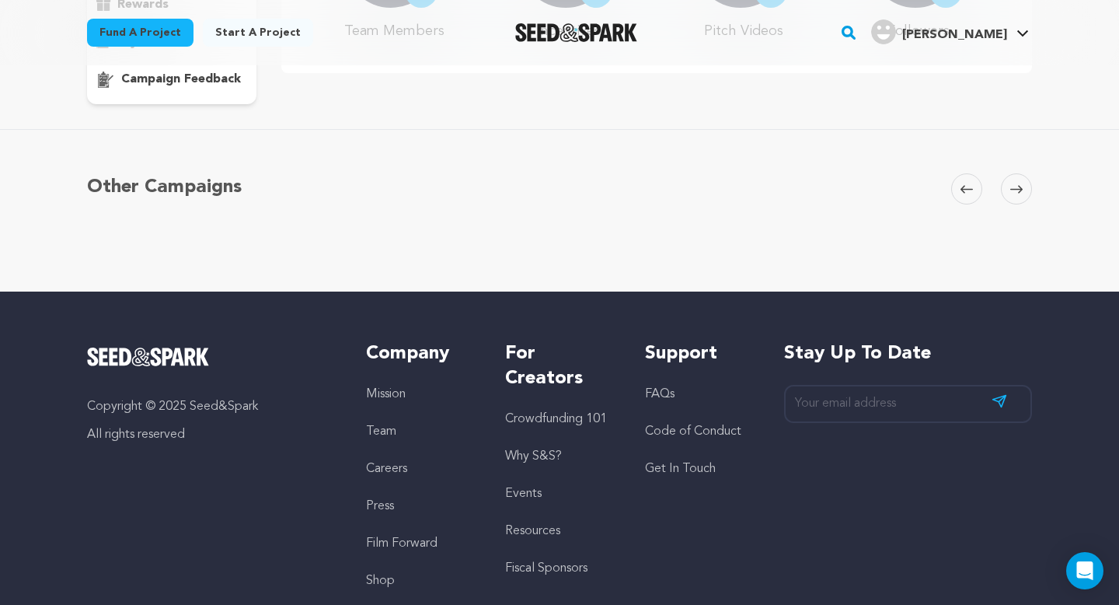
scroll to position [240, 0]
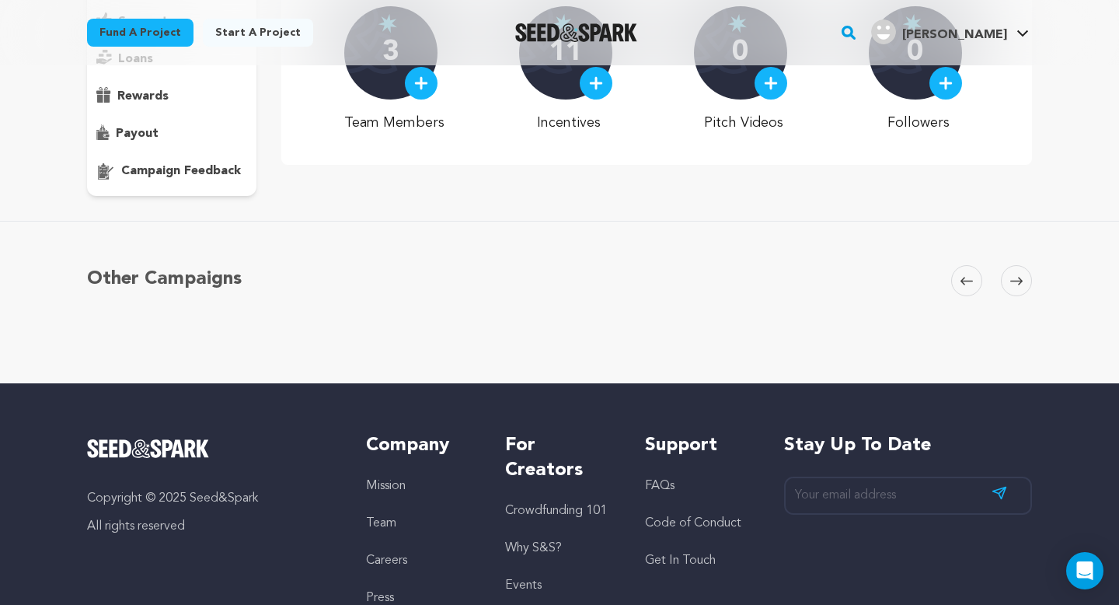
click at [188, 180] on p "campaign feedback" at bounding box center [181, 171] width 120 height 19
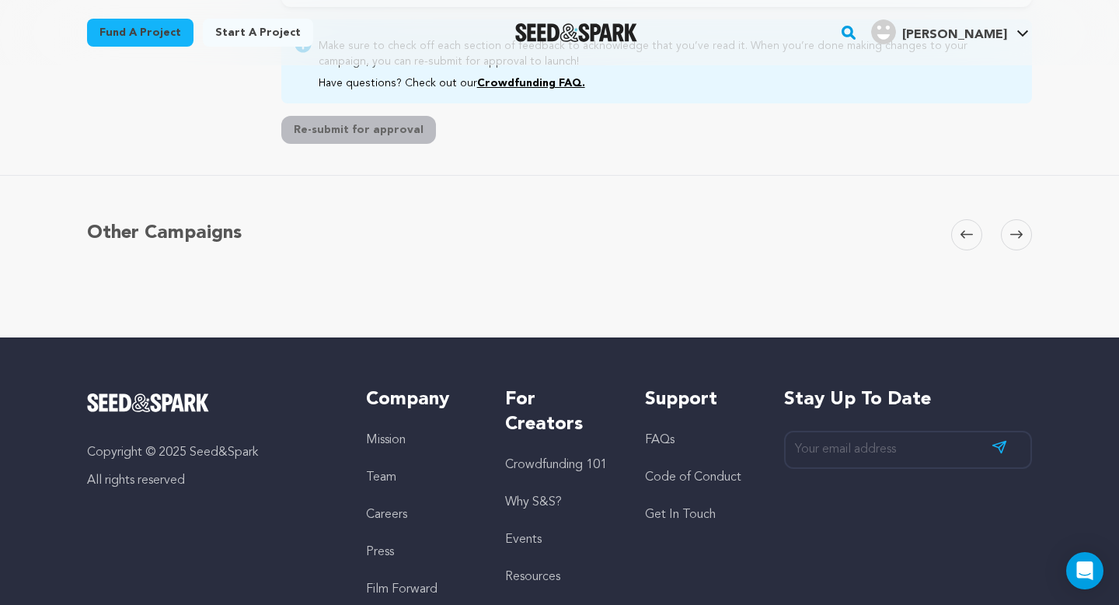
click at [691, 120] on div "Re-submit for approval" at bounding box center [656, 130] width 751 height 28
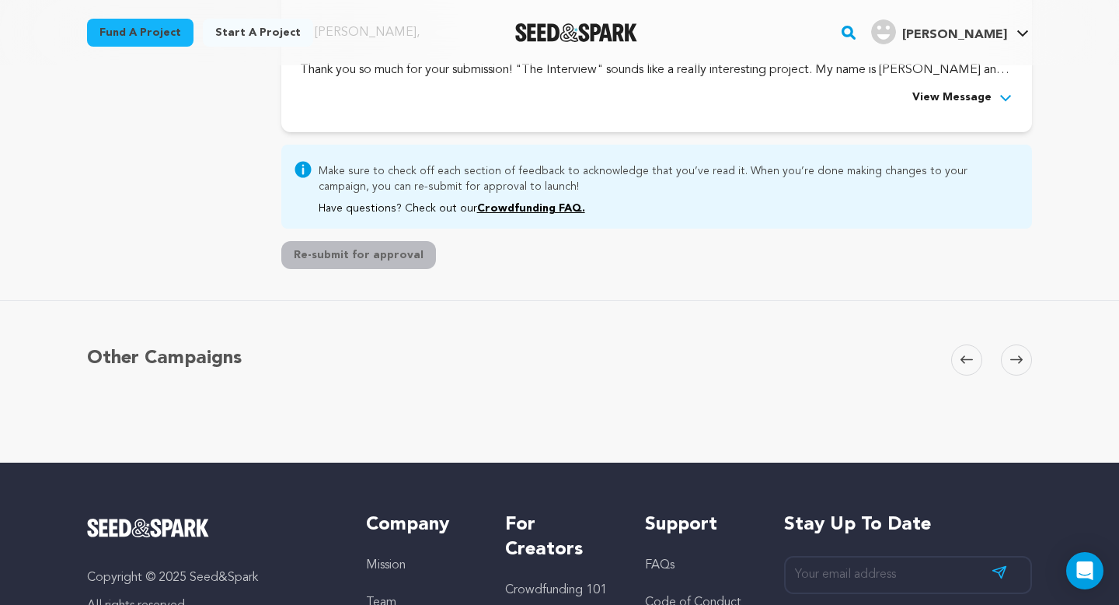
scroll to position [497, 0]
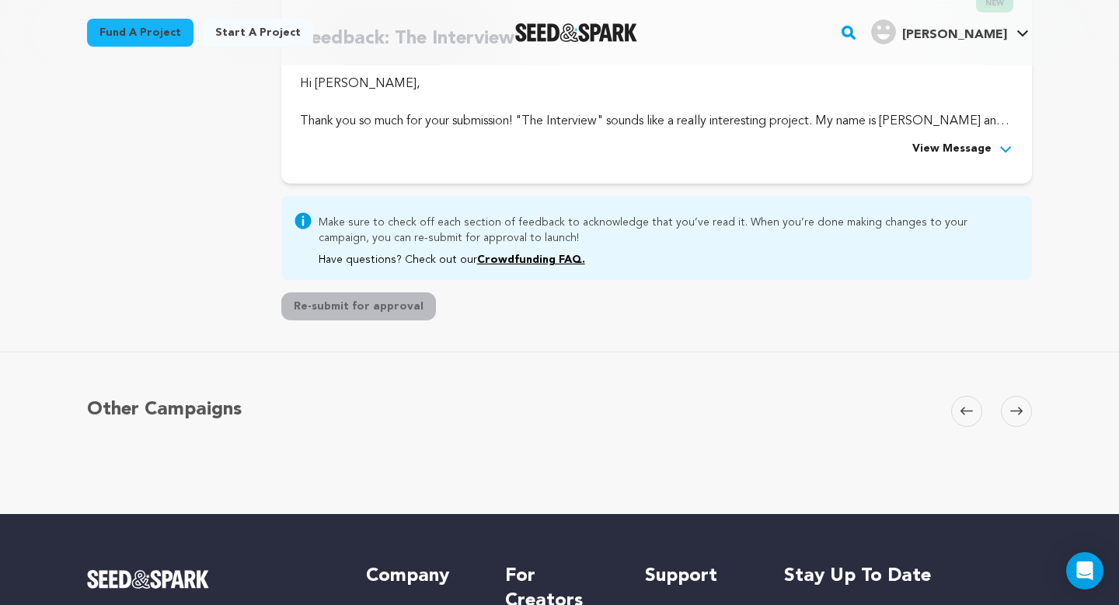
click at [731, 239] on p "Make sure to check off each section of feedback to acknowledge that you’ve read…" at bounding box center [669, 228] width 701 height 34
click at [932, 147] on span "View Message" at bounding box center [952, 149] width 79 height 19
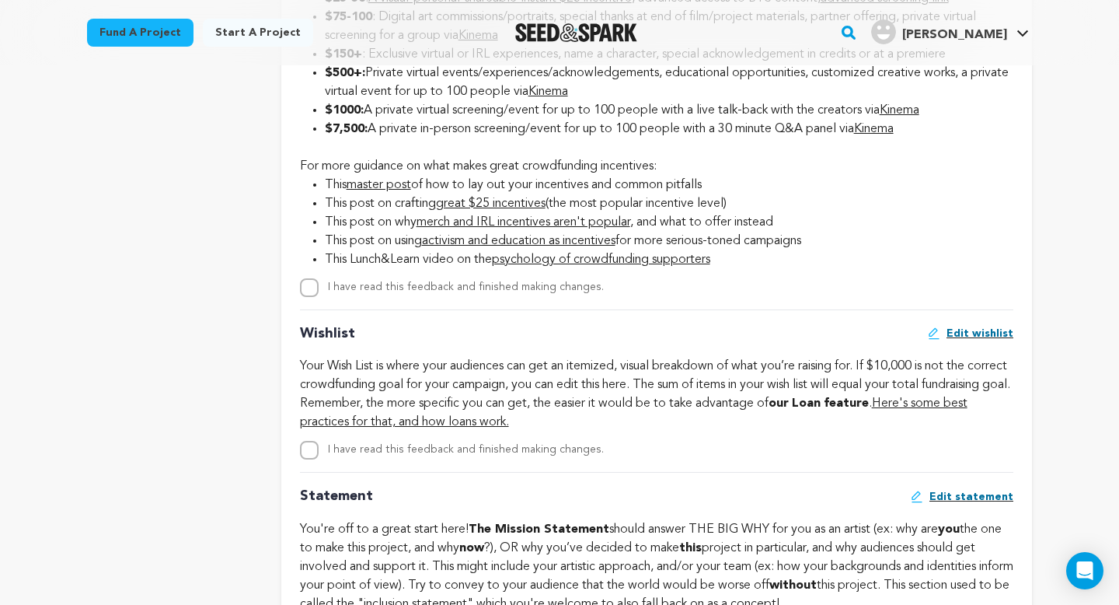
scroll to position [2708, 0]
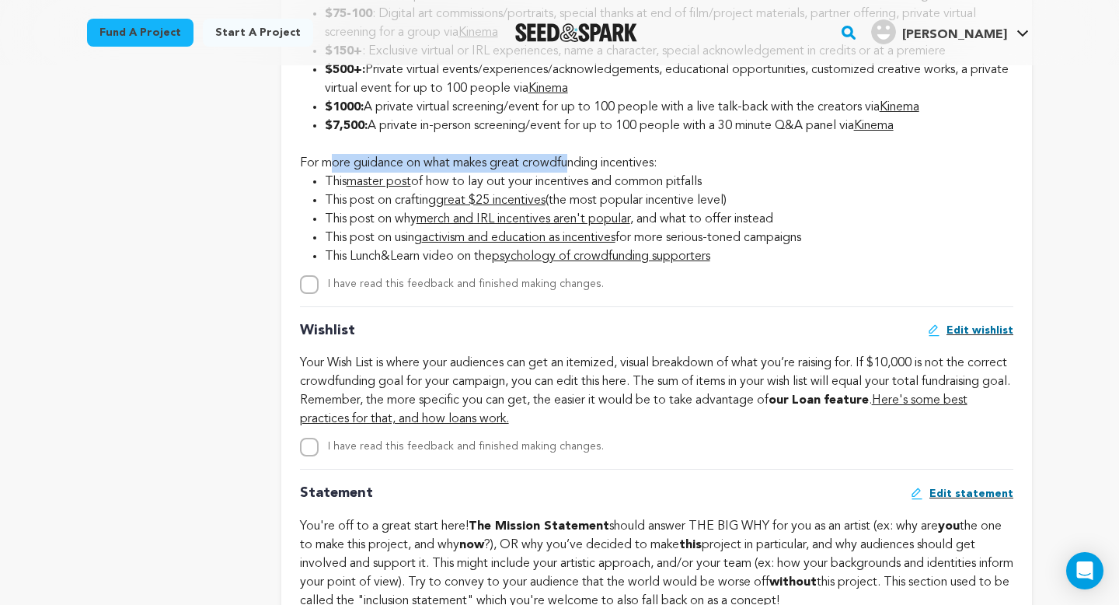
drag, startPoint x: 333, startPoint y: 198, endPoint x: 579, endPoint y: 199, distance: 245.6
click at [579, 173] on div "For more guidance on what makes great crowdfunding incentives:" at bounding box center [657, 163] width 714 height 19
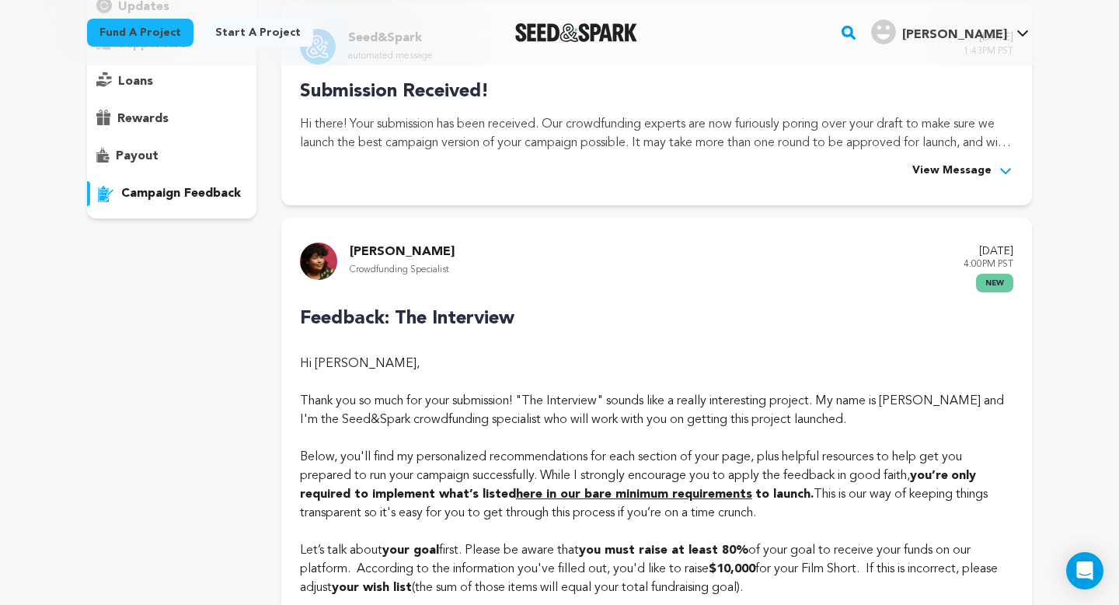
scroll to position [0, 0]
